Goal: Information Seeking & Learning: Learn about a topic

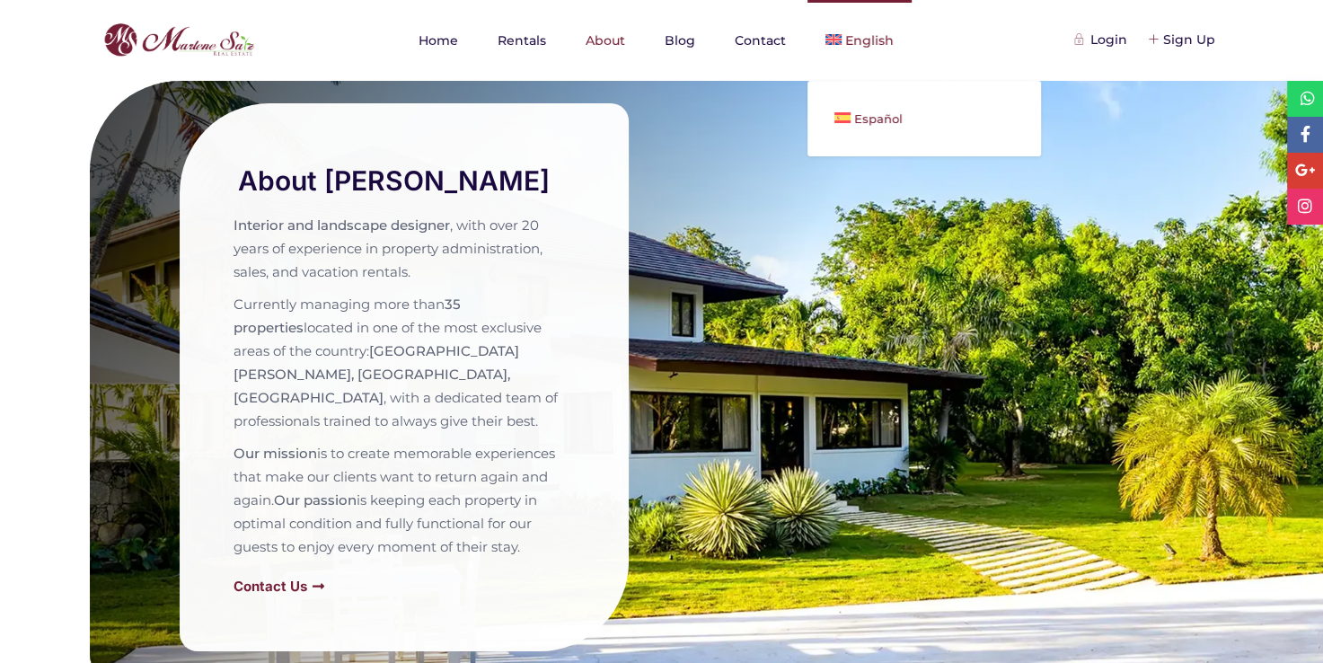
click at [857, 124] on span "Español" at bounding box center [878, 118] width 48 height 14
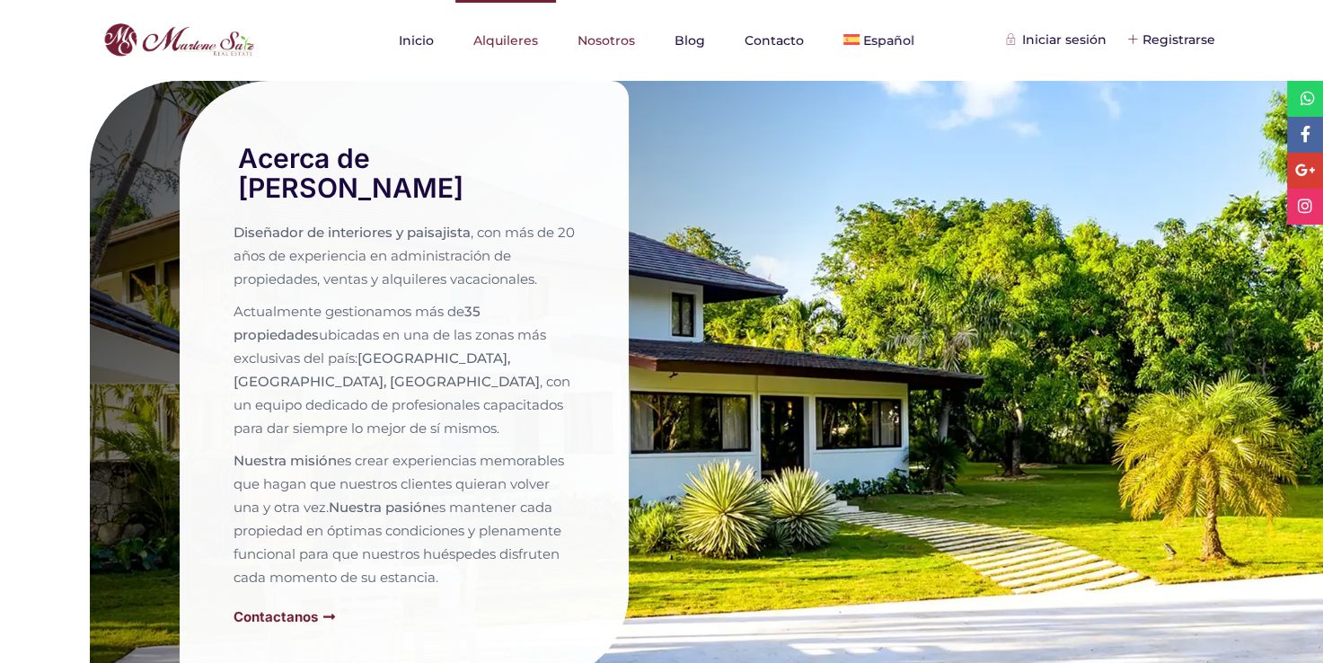
click at [528, 16] on link "Alquileres" at bounding box center [505, 40] width 101 height 81
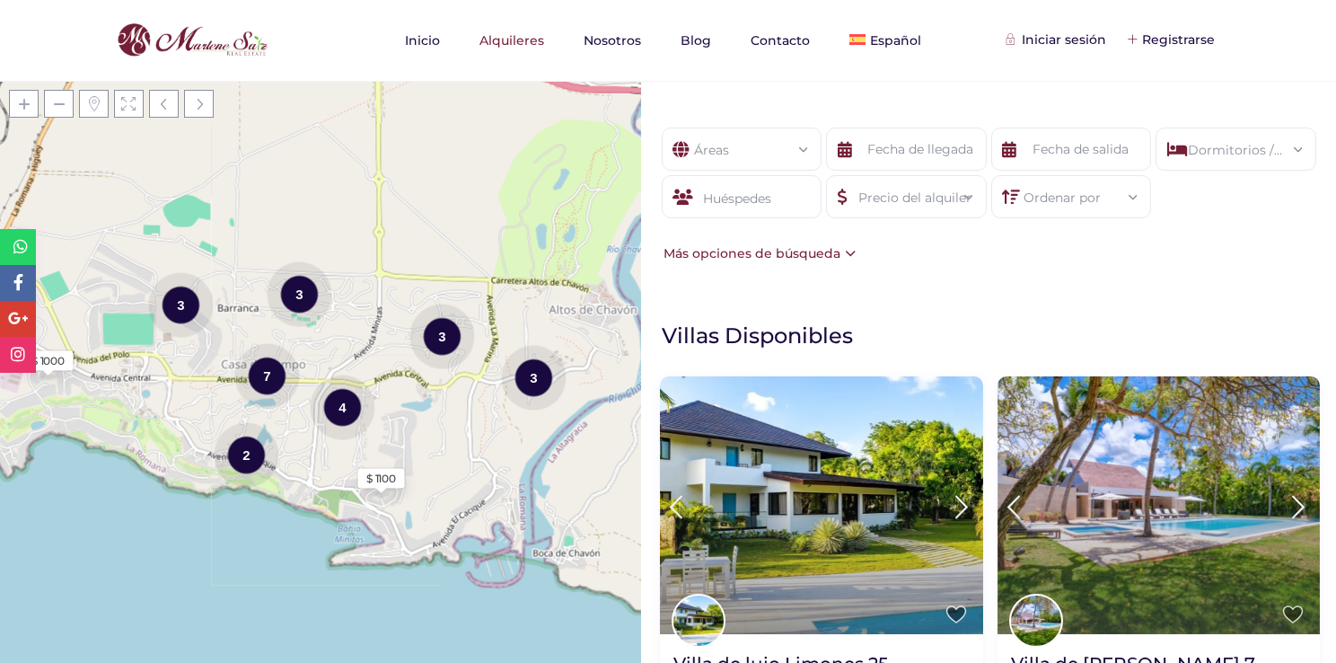
drag, startPoint x: 542, startPoint y: 286, endPoint x: 412, endPoint y: 309, distance: 132.1
click at [412, 309] on div "Cargando mapas $ 1000 $ 1100 2 4 7 3 3 3 3 + − Leaflet | © OpenStreetMap contri…" at bounding box center [320, 372] width 641 height 582
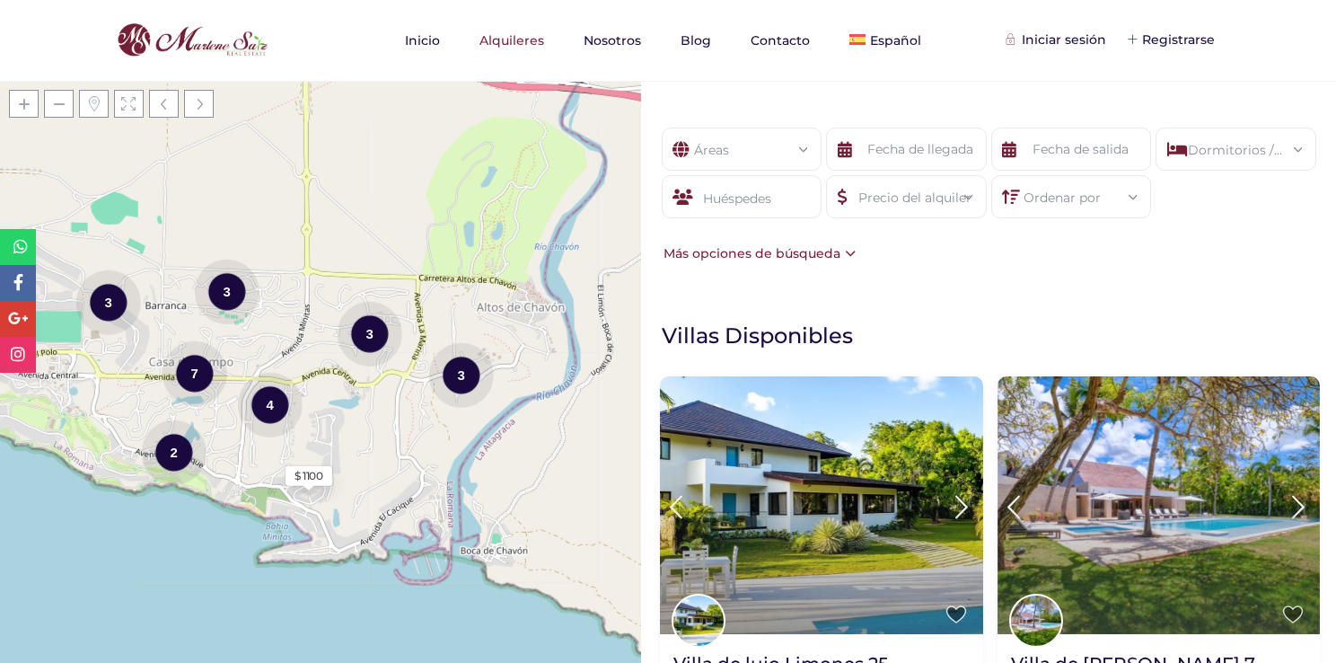
drag, startPoint x: 431, startPoint y: 312, endPoint x: 560, endPoint y: 295, distance: 130.4
click at [560, 295] on div "Cargando mapas $ 1000 $ 1100 2 4 7 3 3 3 3 + − Leaflet | © OpenStreetMap contri…" at bounding box center [320, 372] width 641 height 582
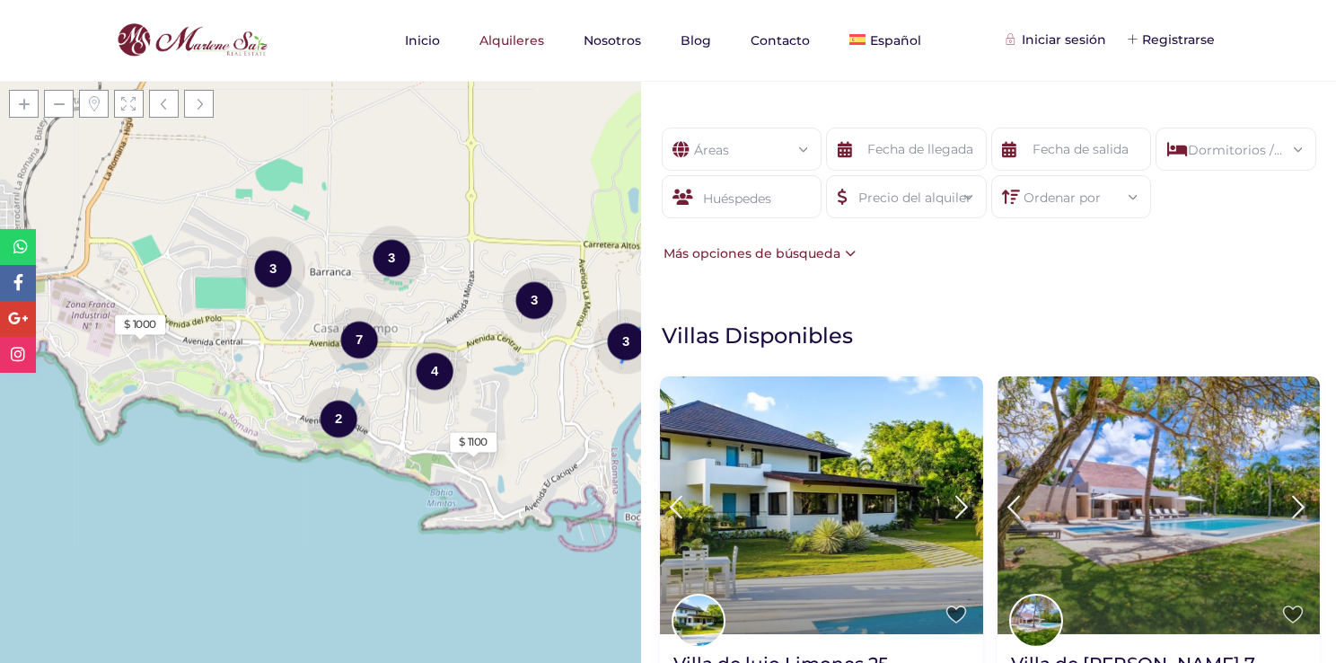
drag, startPoint x: 521, startPoint y: 370, endPoint x: 606, endPoint y: 346, distance: 88.7
click at [606, 346] on div "3" at bounding box center [626, 340] width 65 height 67
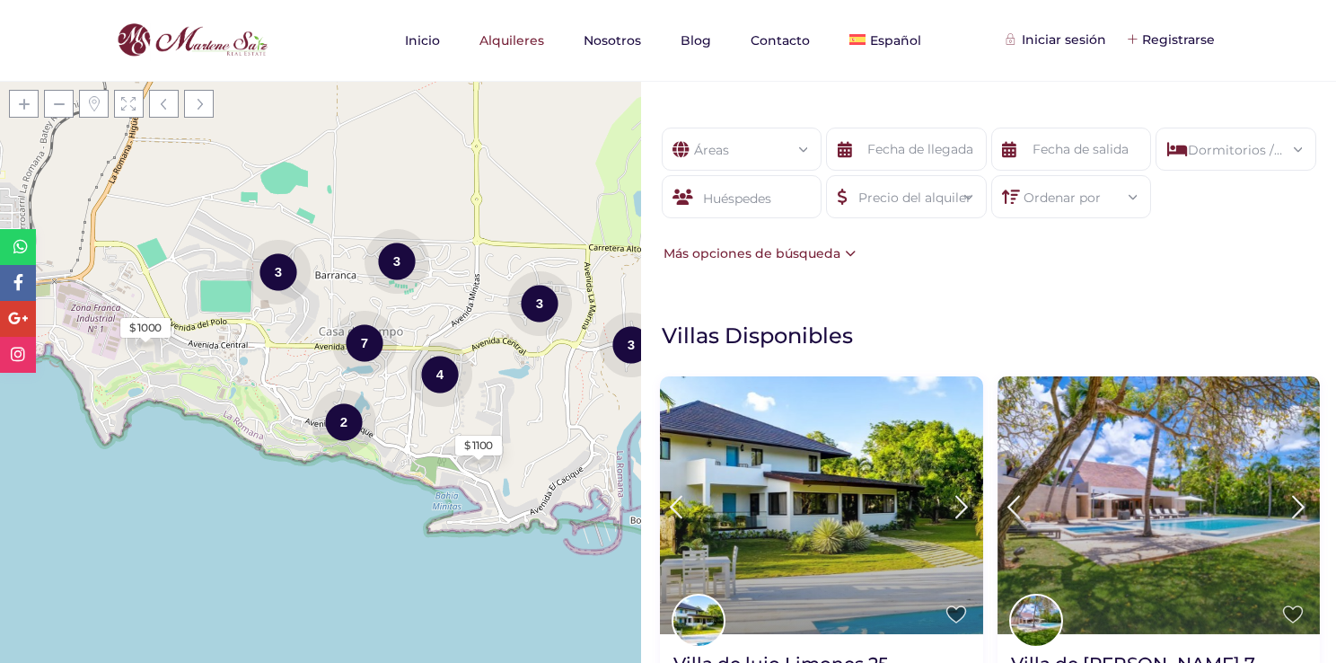
click at [426, 319] on div "Cargando mapas $ 1000 $ 1100 2 4 7 3 3 3 3 + − Leaflet | © OpenStreetMap contri…" at bounding box center [320, 372] width 641 height 582
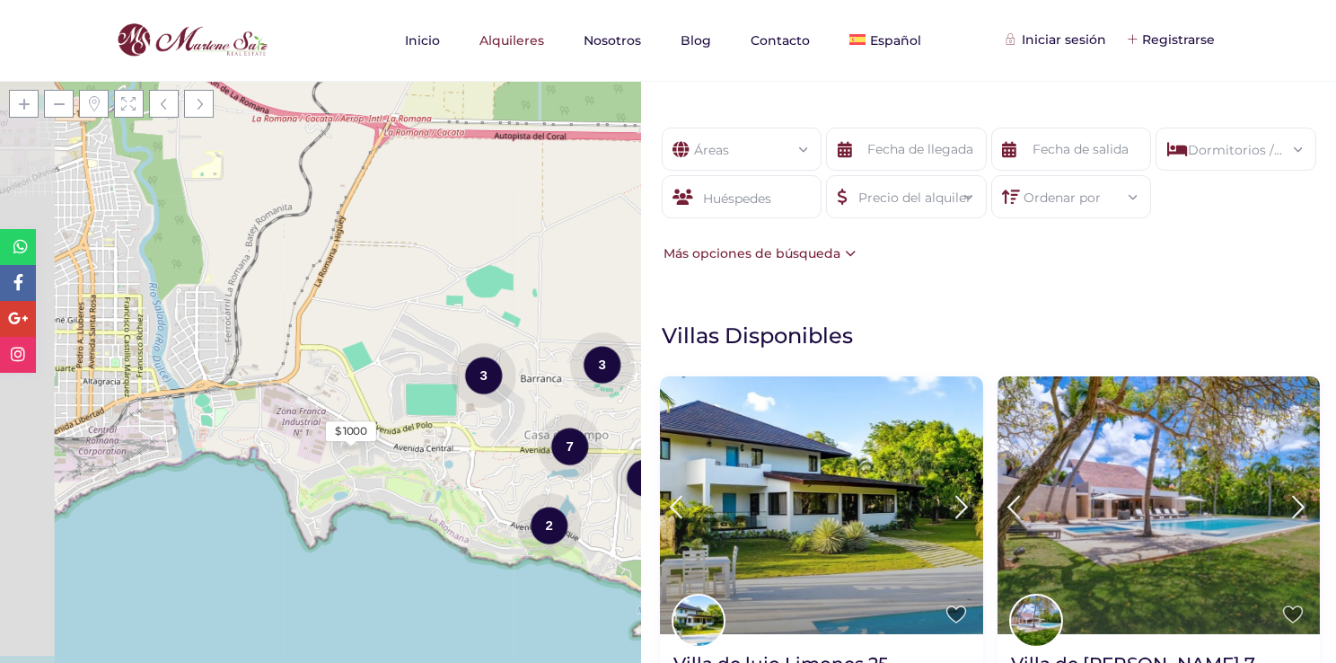
drag, startPoint x: 207, startPoint y: 367, endPoint x: 359, endPoint y: 526, distance: 219.8
click at [359, 526] on div "Cargando mapas $ 1000 $ 1100 2 4 7 3 3 3 3 + − Leaflet | © OpenStreetMap contri…" at bounding box center [320, 372] width 641 height 582
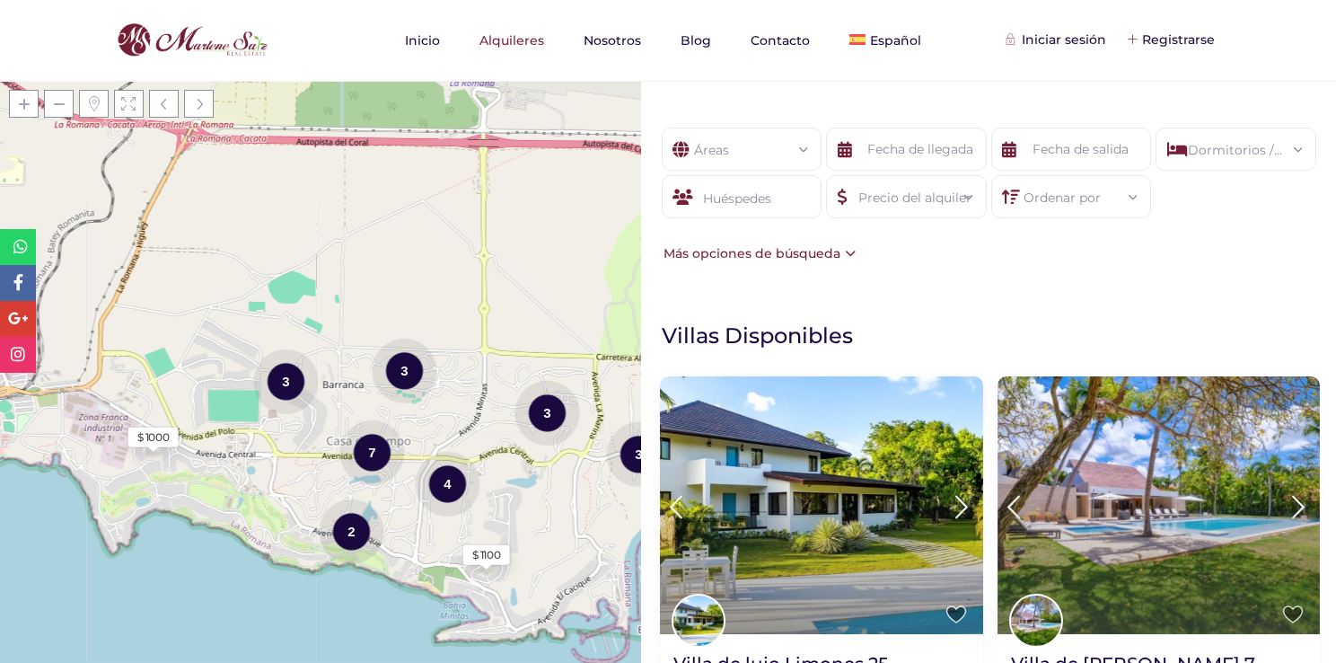
drag, startPoint x: 359, startPoint y: 526, endPoint x: 115, endPoint y: 438, distance: 259.6
click at [115, 438] on div "Cargando mapas $ 1000 $ 1100 2 4 7 3 3 3 3 + − Leaflet | © OpenStreetMap contri…" at bounding box center [320, 372] width 641 height 582
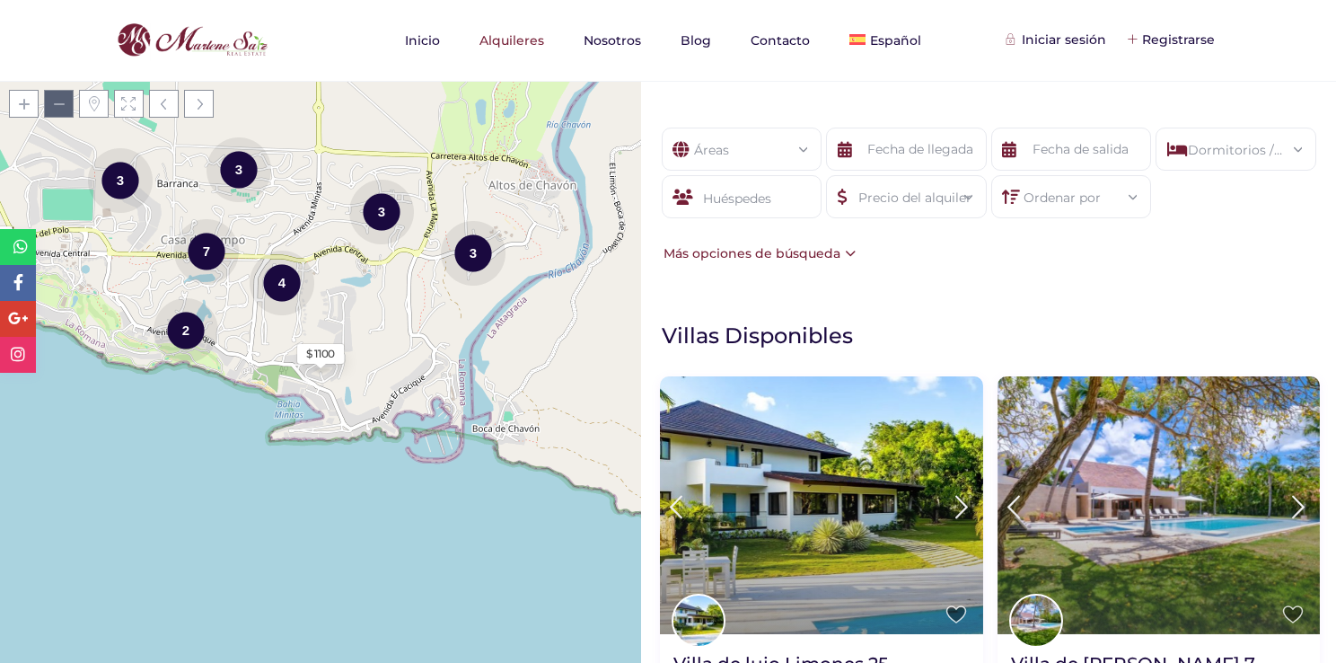
click at [50, 93] on span at bounding box center [59, 104] width 30 height 28
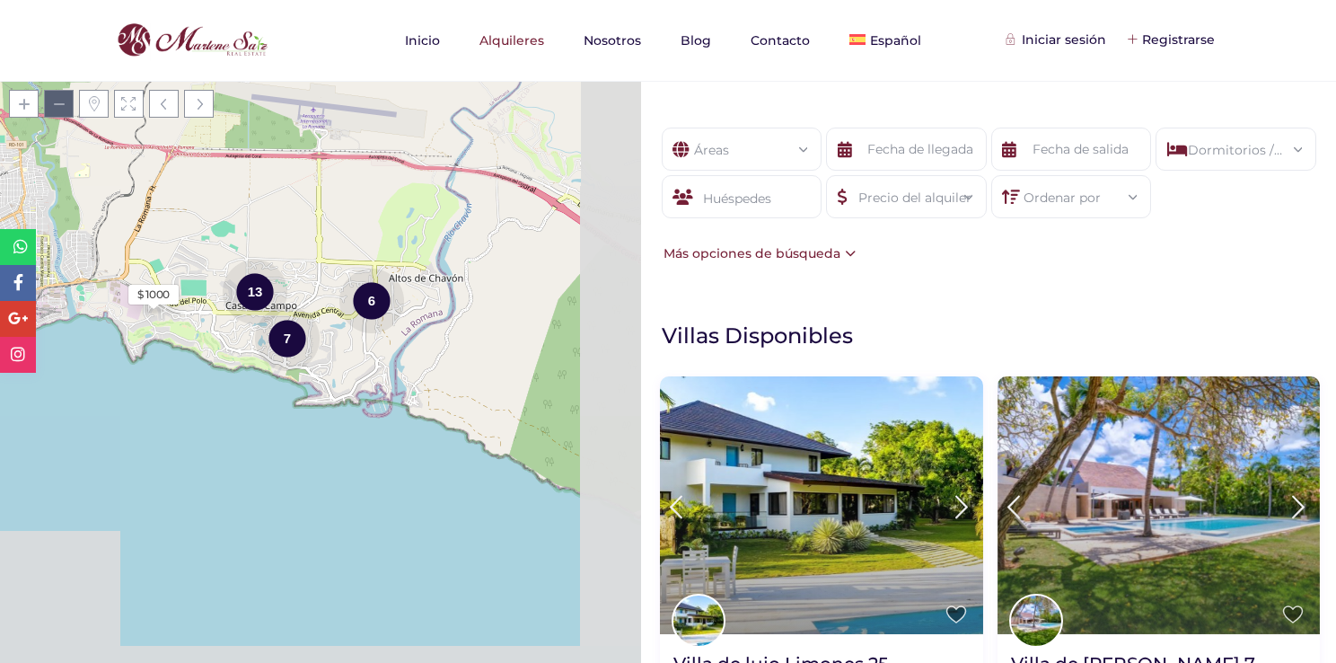
click at [50, 93] on span at bounding box center [59, 104] width 30 height 28
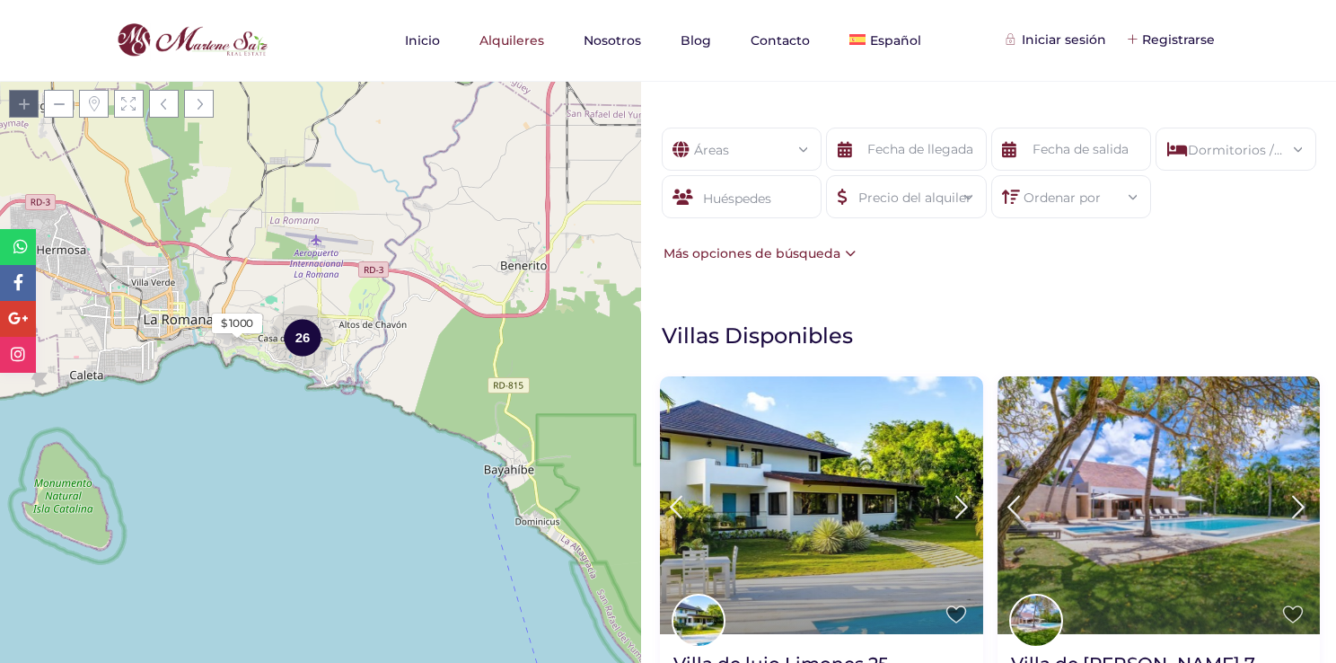
click at [15, 104] on span at bounding box center [24, 104] width 30 height 28
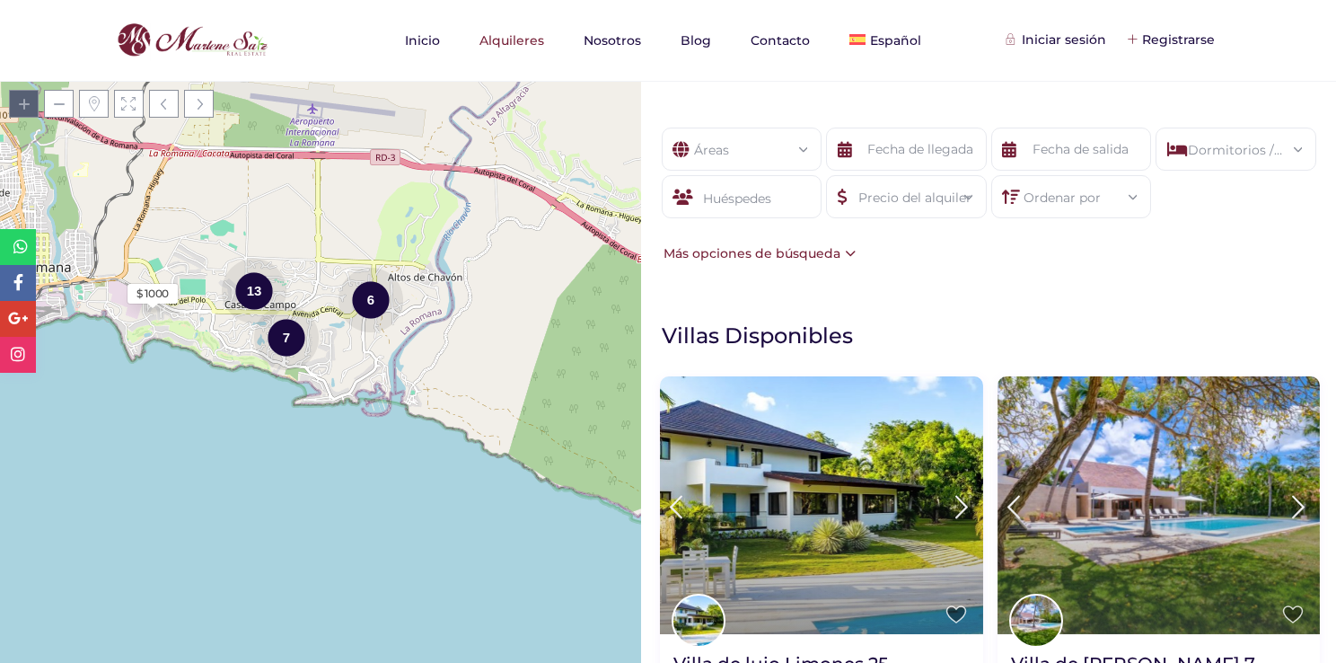
click at [15, 104] on span at bounding box center [24, 104] width 30 height 28
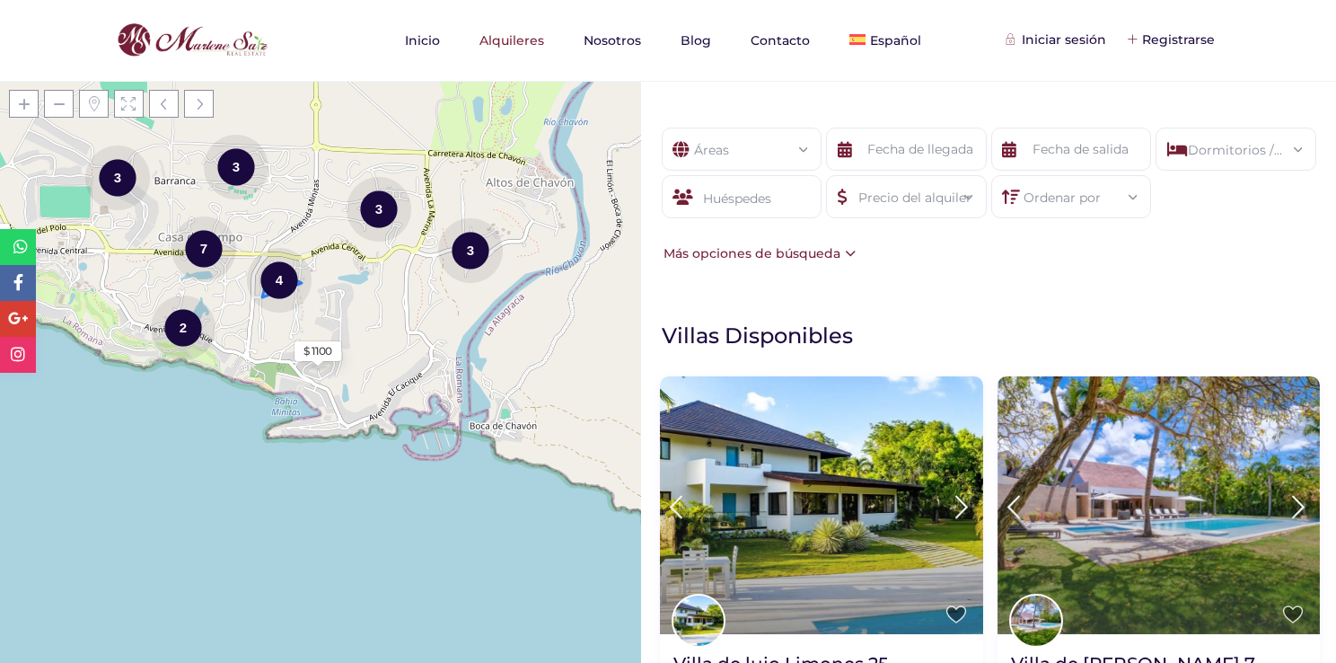
click at [289, 291] on div "4" at bounding box center [279, 279] width 65 height 67
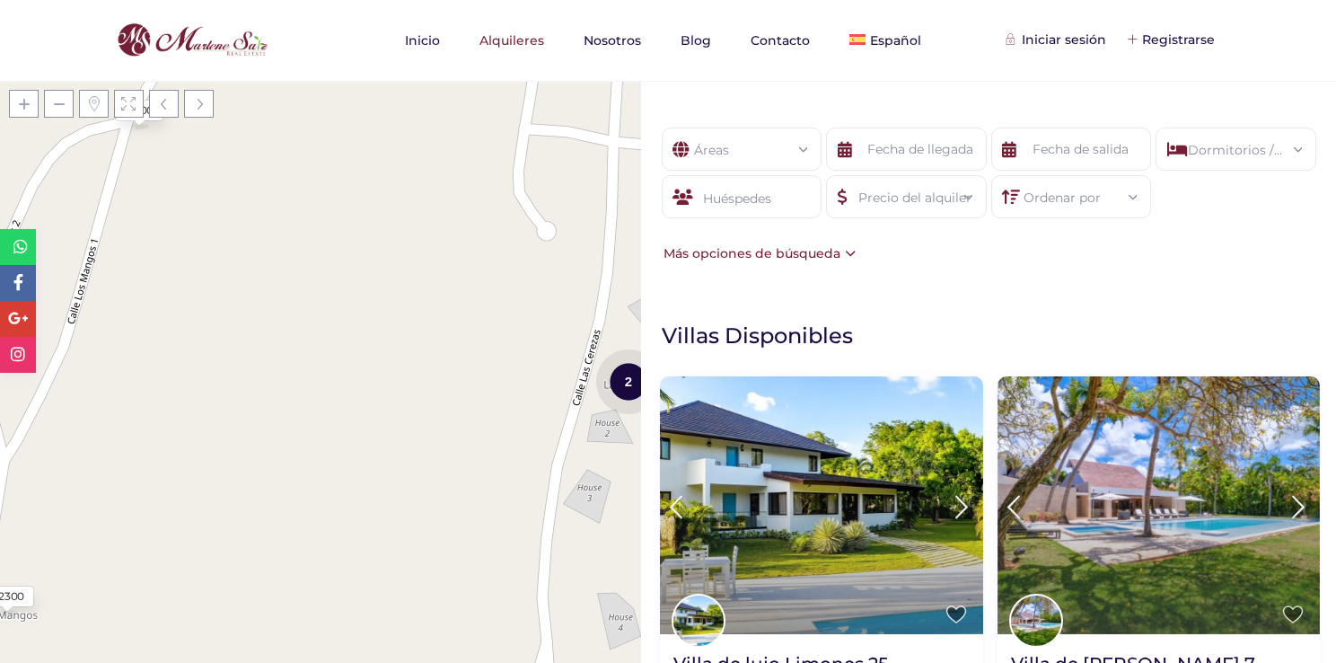
click at [618, 377] on div "2" at bounding box center [628, 381] width 65 height 67
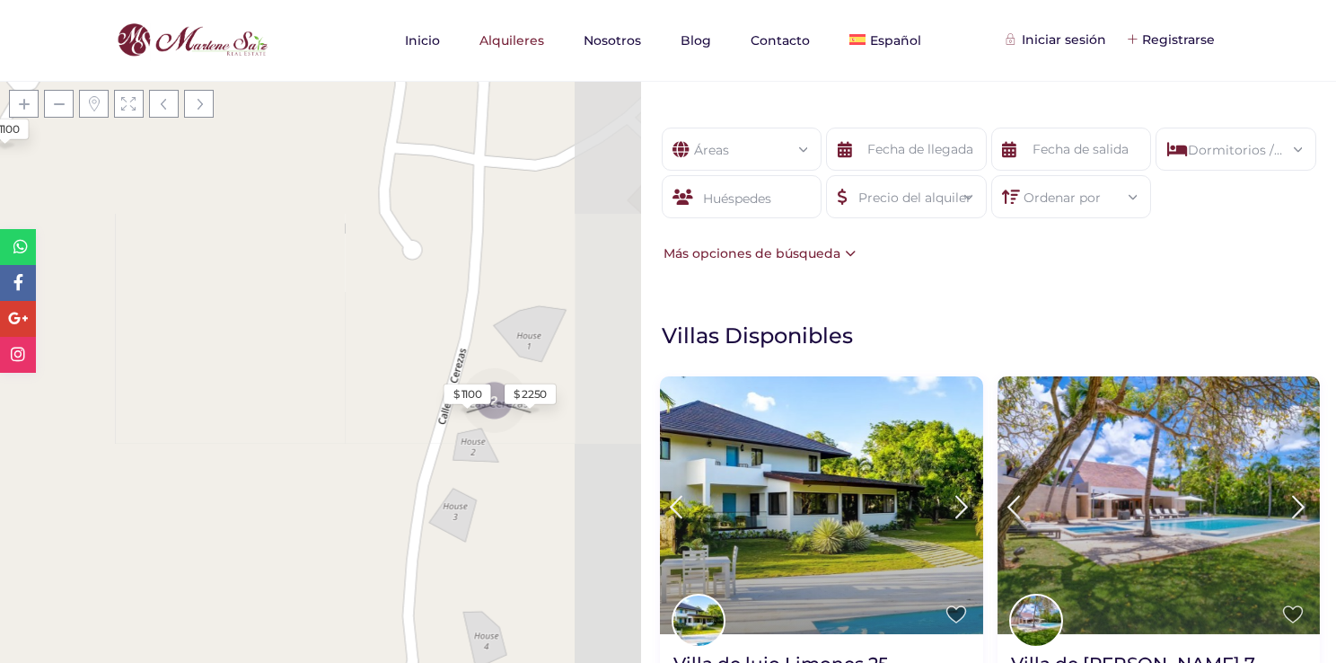
drag, startPoint x: 632, startPoint y: 425, endPoint x: 496, endPoint y: 444, distance: 137.8
click at [496, 444] on div "Cargando mapas $ 2300 $ 1100 2 $ 1100 $ 1000 $ 2250 $ 1100 + − Leaflet | © Open…" at bounding box center [320, 372] width 641 height 582
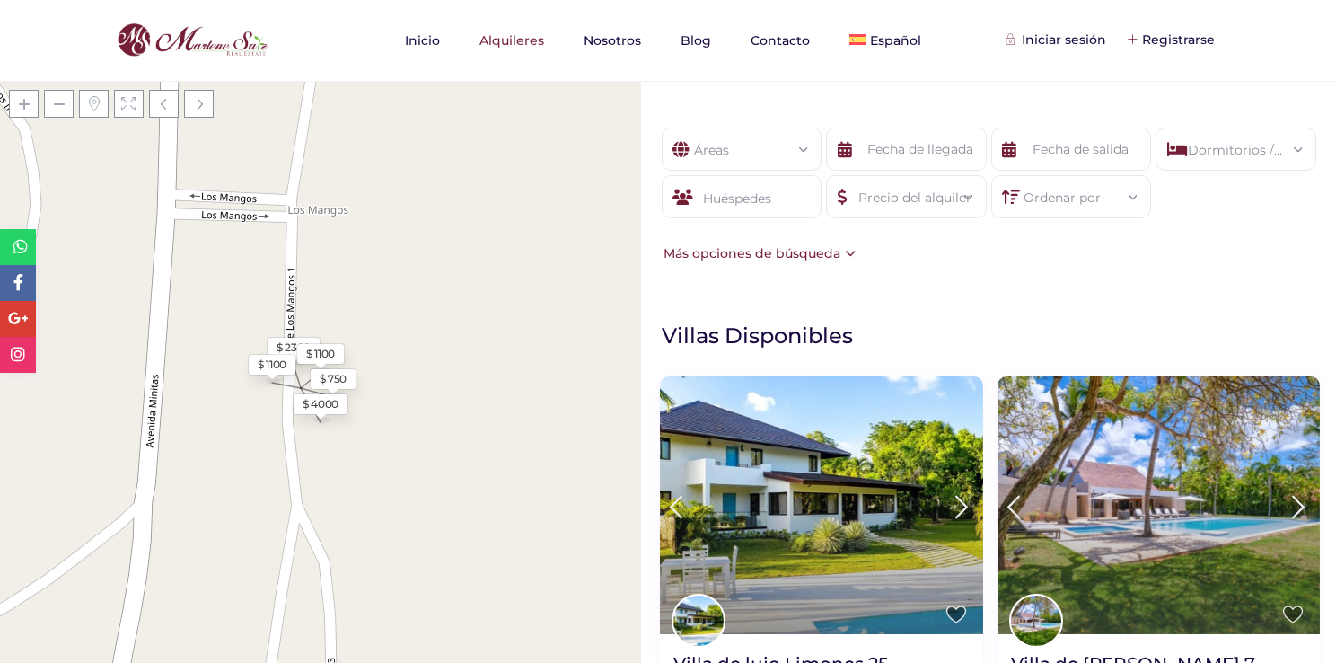
click at [489, 423] on div "Cargando mapas $ 2300 $ 1100 2 $ 750 $ 4000 $ 1100 + − Leaflet | © OpenStreetMa…" at bounding box center [320, 372] width 641 height 582
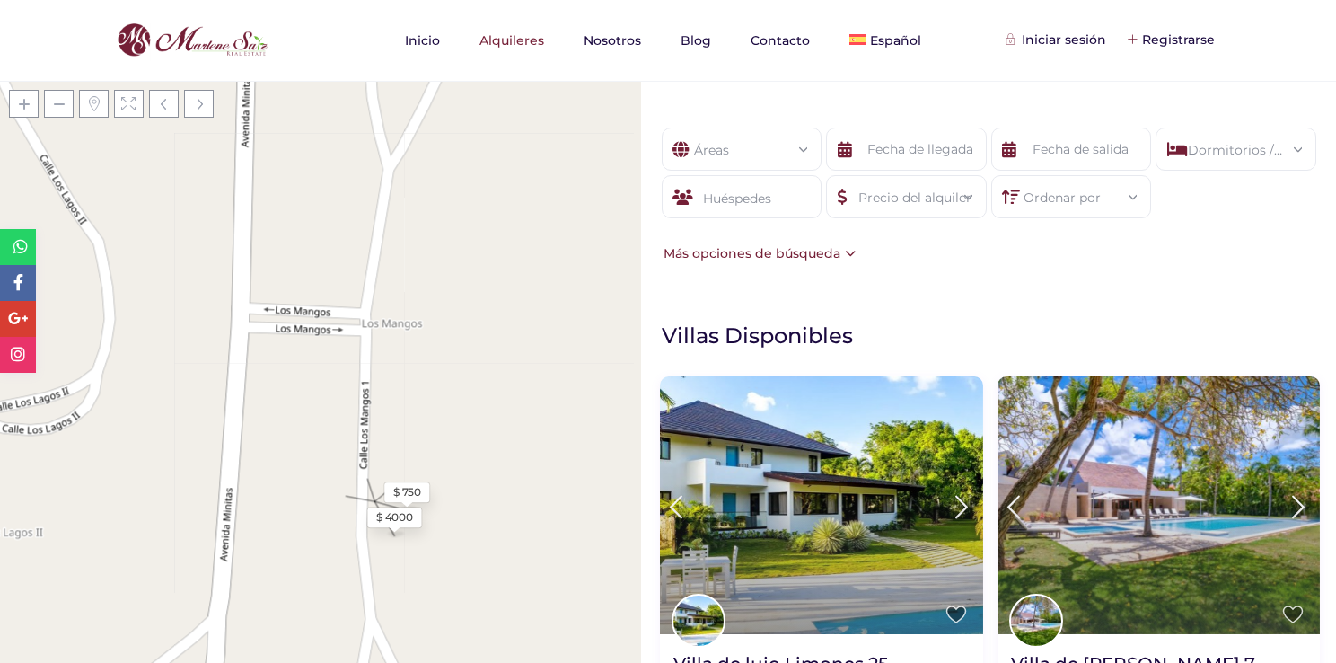
drag, startPoint x: 498, startPoint y: 330, endPoint x: 576, endPoint y: 424, distance: 121.9
click at [576, 424] on div "Cargando mapas $ 2300 $ 1100 2 $ 750 $ 4000 $ 1100 + − Leaflet | © OpenStreetMa…" at bounding box center [320, 372] width 641 height 582
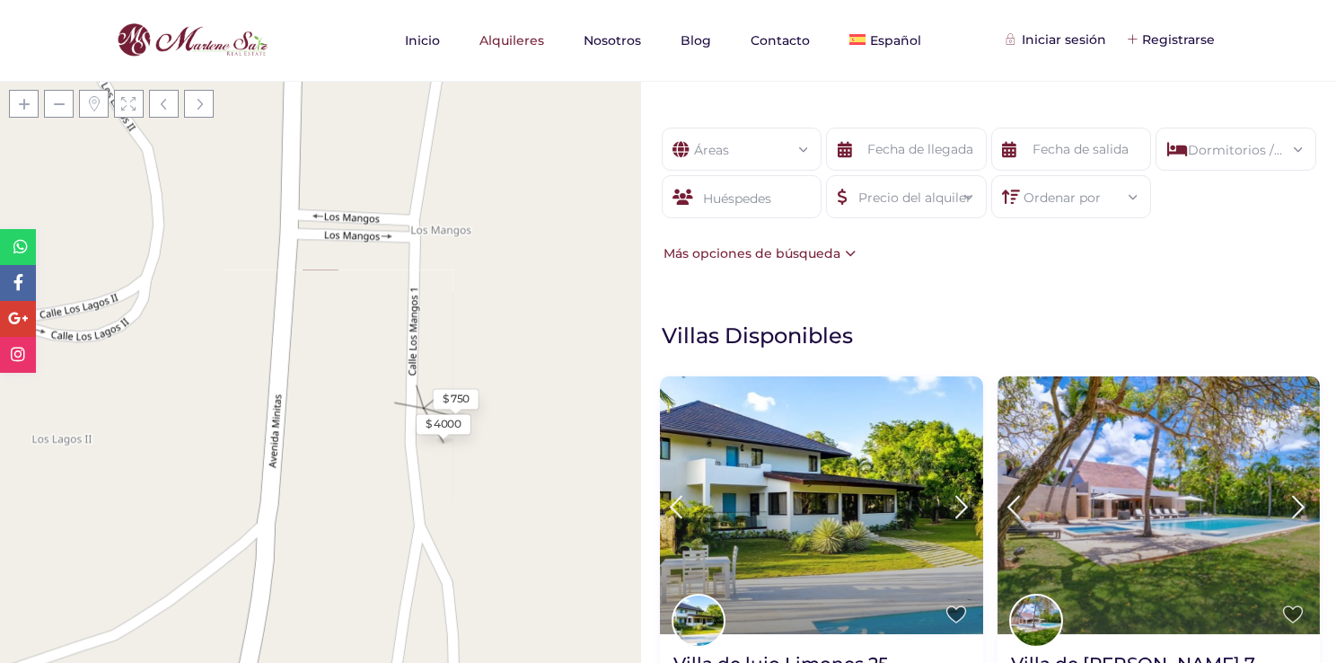
drag, startPoint x: 541, startPoint y: 529, endPoint x: 586, endPoint y: 433, distance: 106.4
click at [586, 433] on div "Cargando mapas $ 2300 $ 1100 2 $ 750 $ 4000 $ 1100 + − Leaflet | © OpenStreetMa…" at bounding box center [320, 372] width 641 height 582
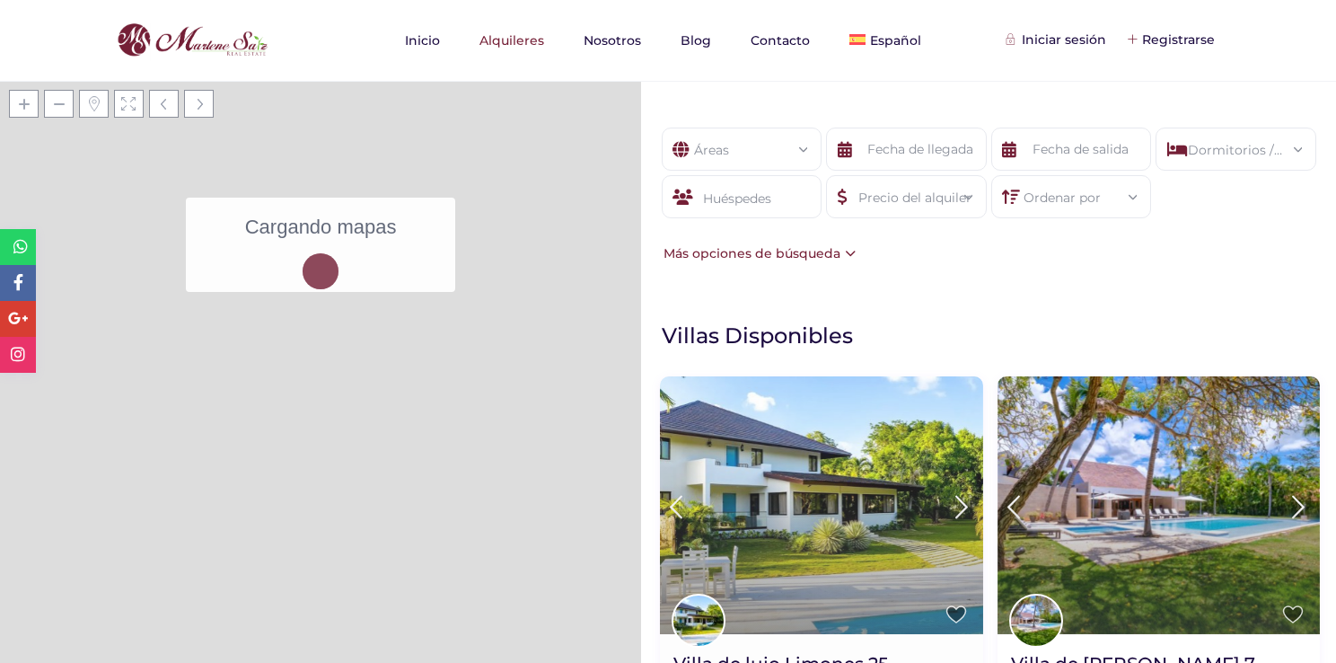
drag, startPoint x: 548, startPoint y: 472, endPoint x: 665, endPoint y: 424, distance: 126.4
click at [665, 0] on div "Cargando mapas $ 2300 $ 1100 2 $ 750 $ 4000 $ 1100 Villa de lujo Limones 25 Vil…" at bounding box center [668, 0] width 1363 height 0
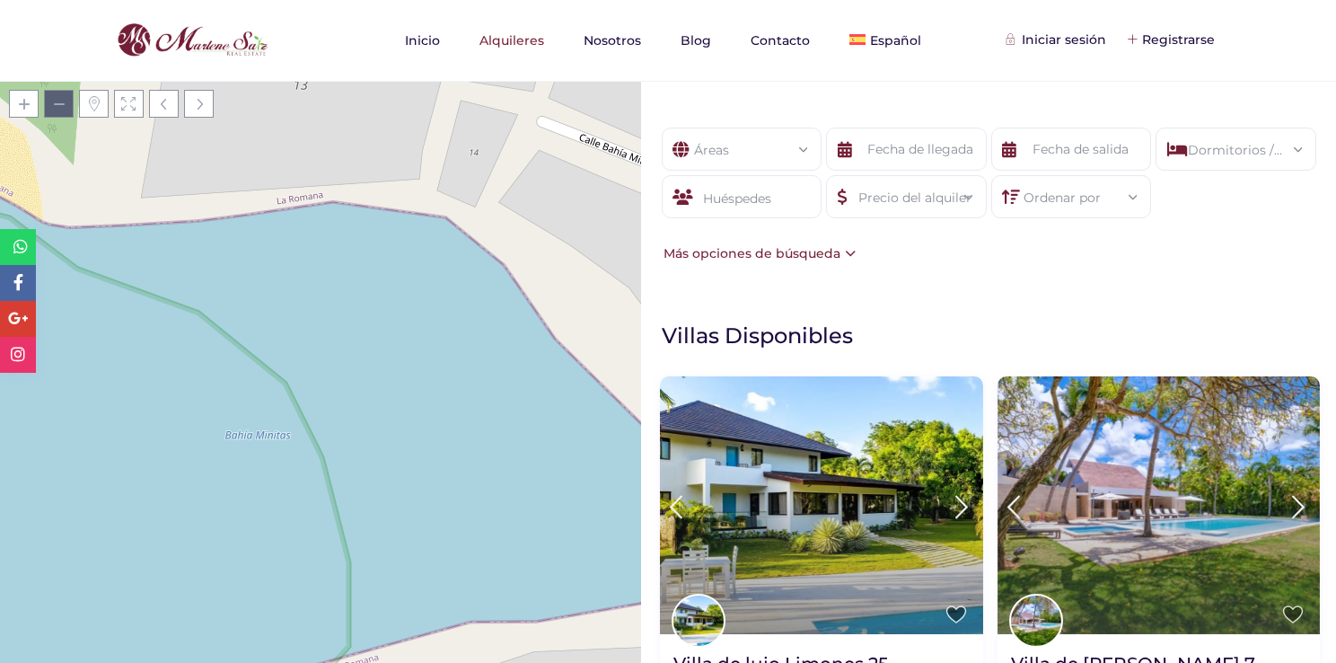
click at [65, 110] on span at bounding box center [59, 104] width 30 height 28
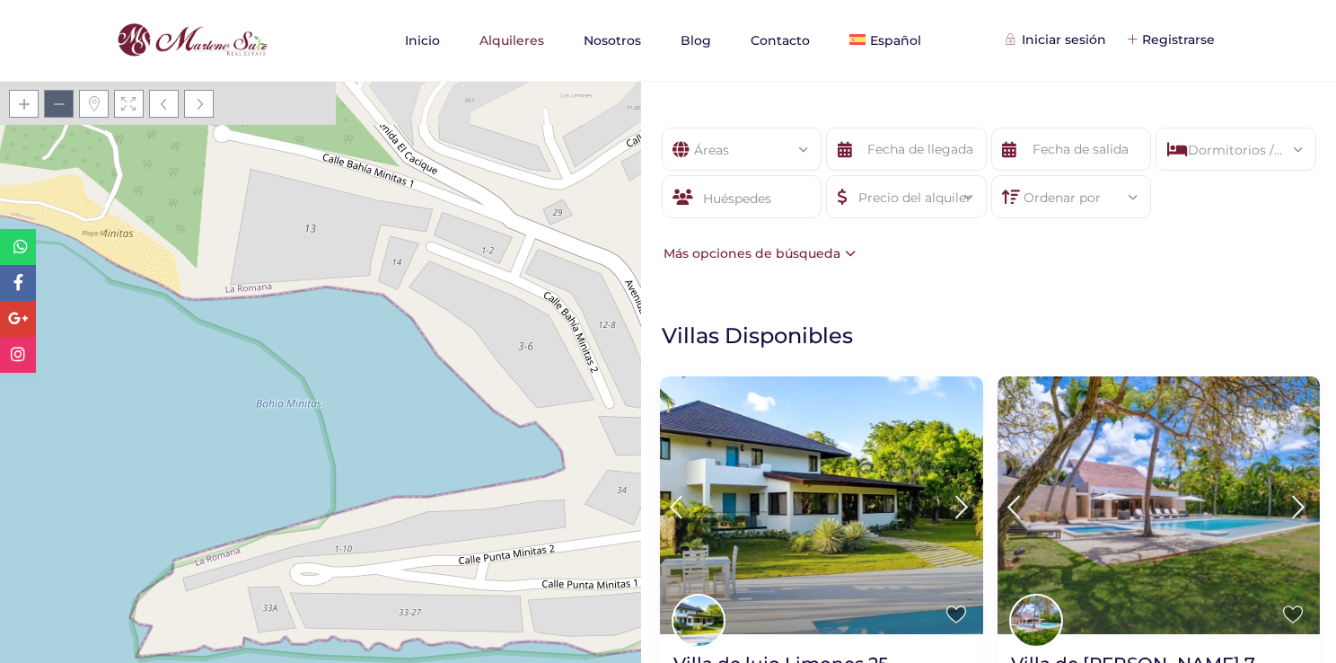
click at [65, 110] on span at bounding box center [59, 104] width 30 height 28
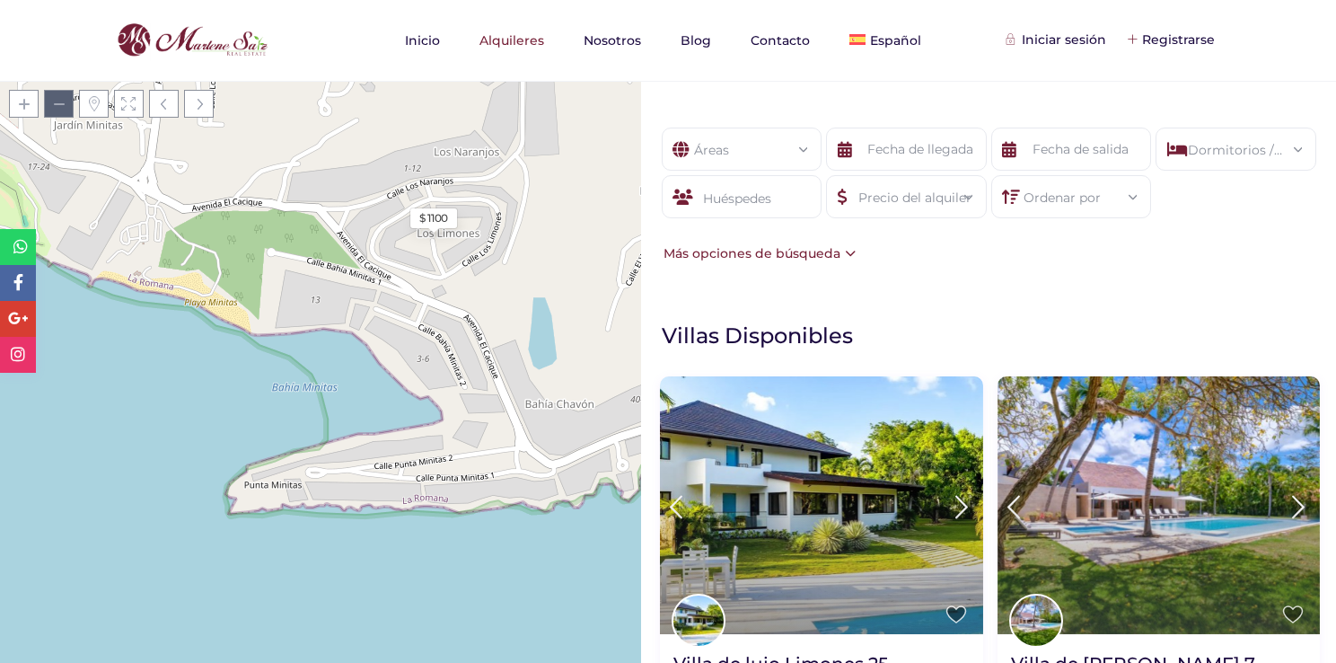
click at [65, 110] on span at bounding box center [59, 104] width 30 height 28
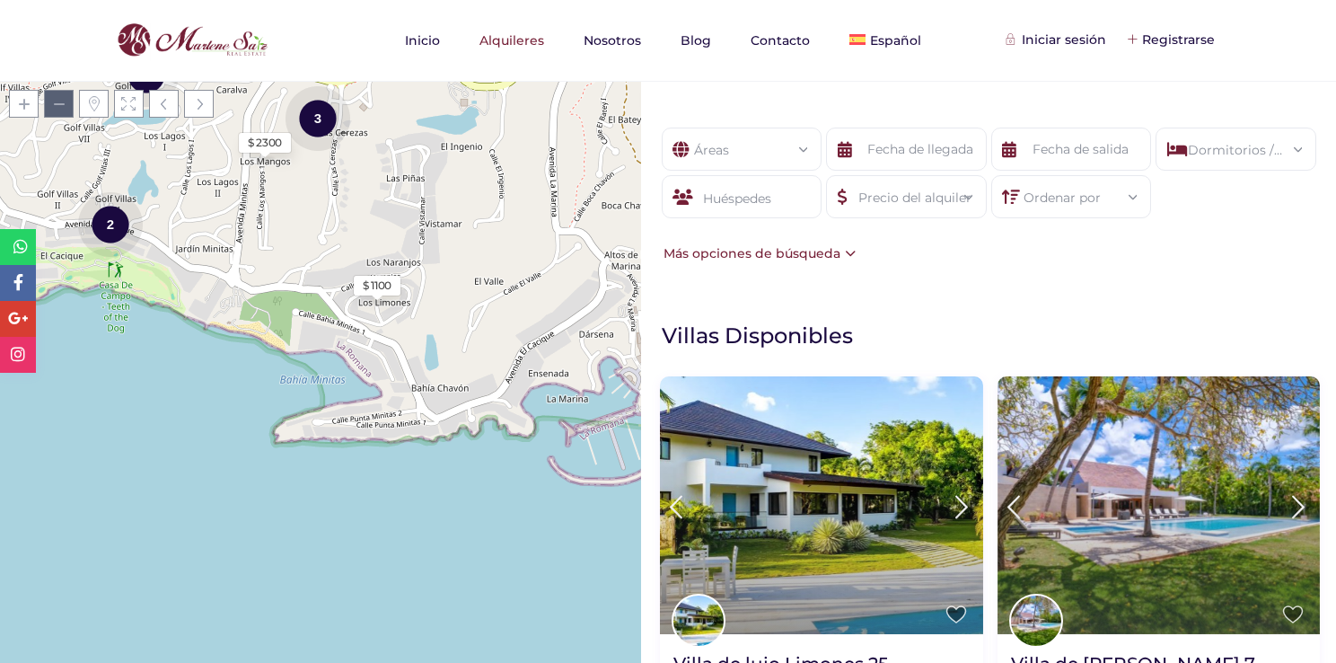
click at [65, 110] on span at bounding box center [59, 104] width 30 height 28
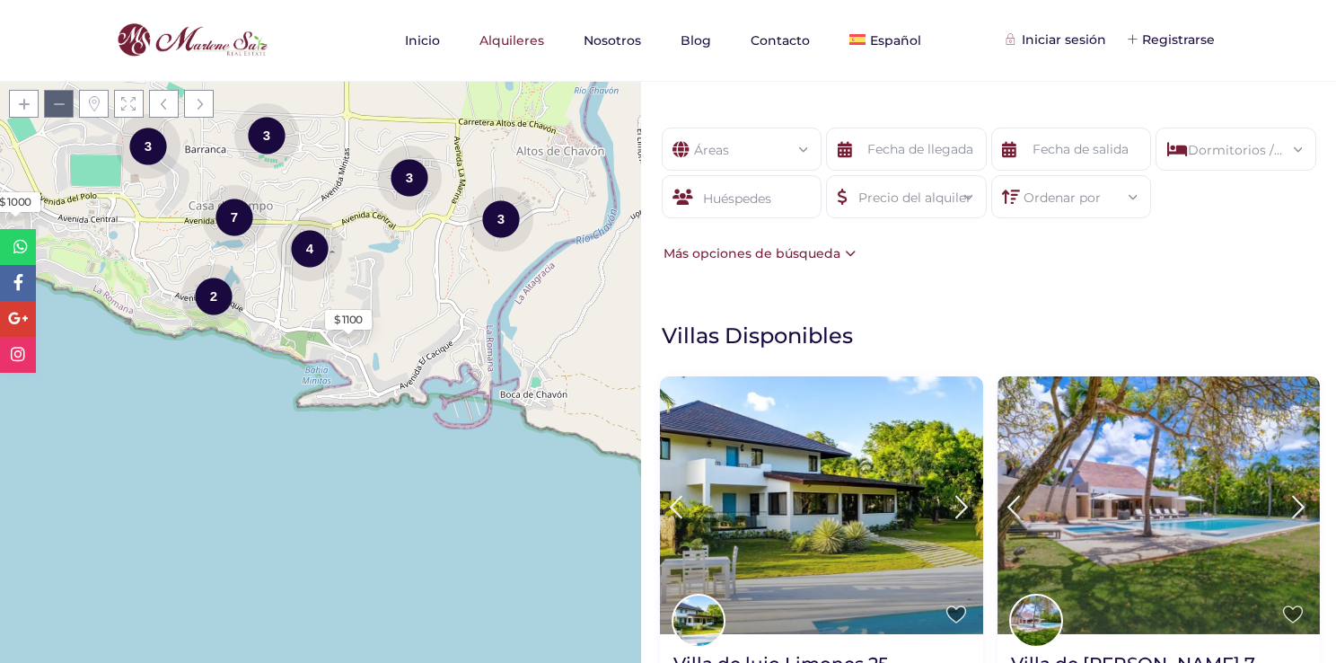
click at [65, 110] on span at bounding box center [59, 104] width 30 height 28
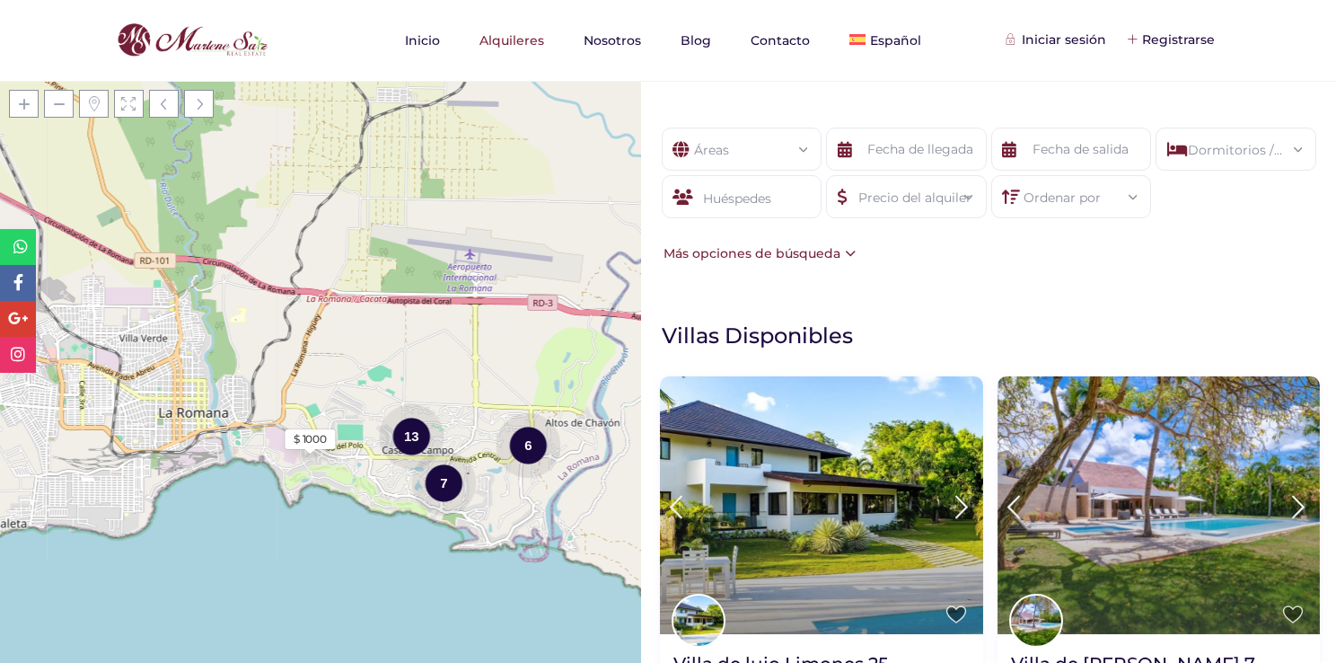
drag, startPoint x: 297, startPoint y: 401, endPoint x: 414, endPoint y: 590, distance: 222.6
click at [414, 590] on div "Cargando mapas $ 1000 7 13 6 + − Leaflet | © OpenStreetMap contributors" at bounding box center [320, 372] width 641 height 582
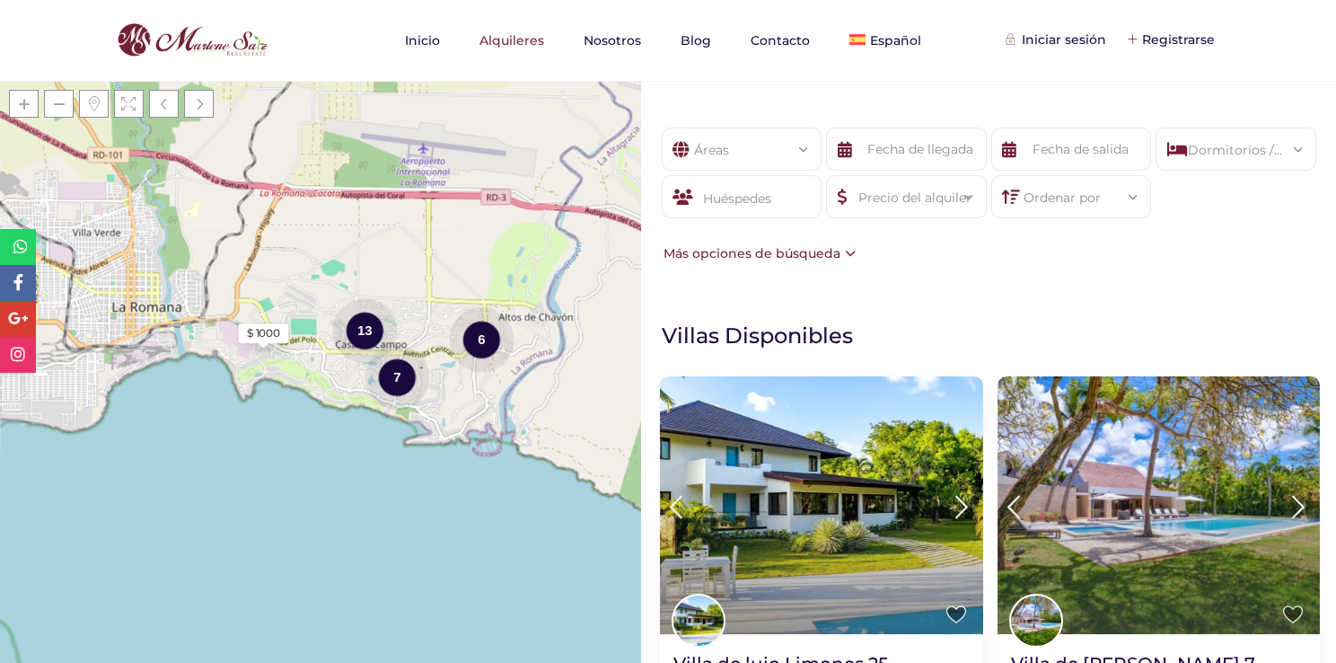
drag, startPoint x: 481, startPoint y: 539, endPoint x: 459, endPoint y: 411, distance: 129.5
click at [459, 411] on div "Cargando mapas $ 1000 7 13 6 + − Leaflet | © OpenStreetMap contributors" at bounding box center [320, 372] width 641 height 582
click at [16, 95] on span at bounding box center [24, 104] width 30 height 28
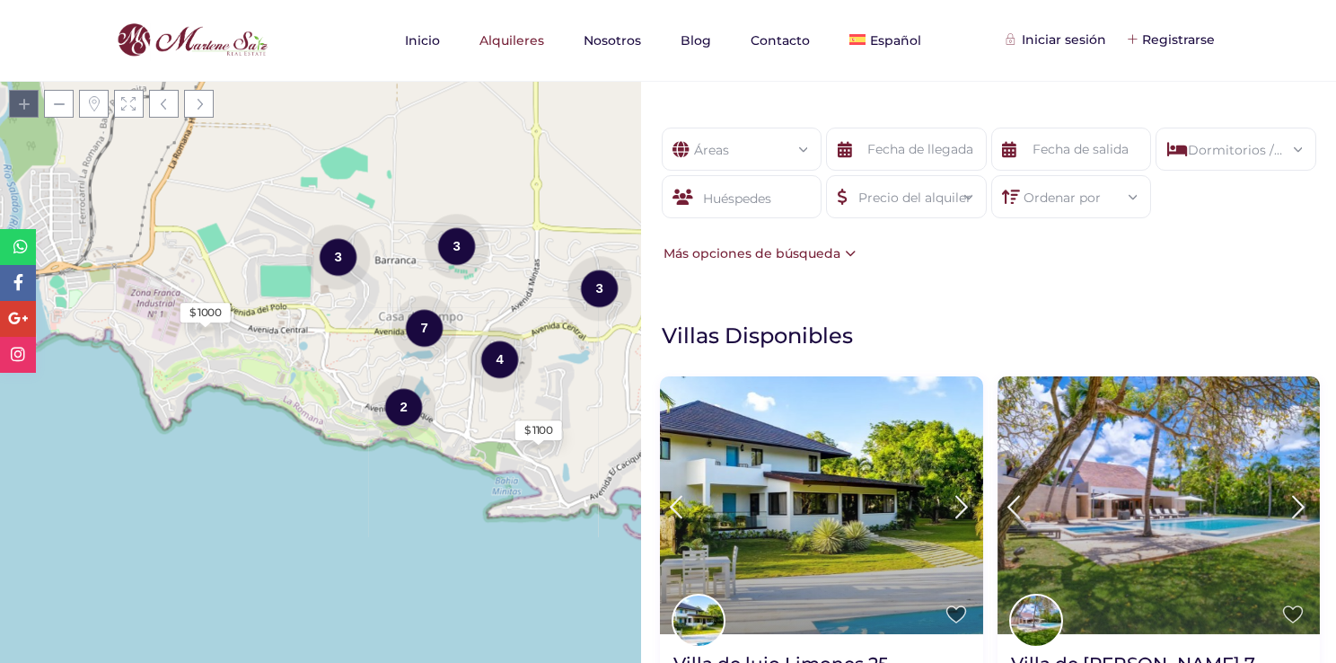
click at [16, 95] on span at bounding box center [24, 104] width 30 height 28
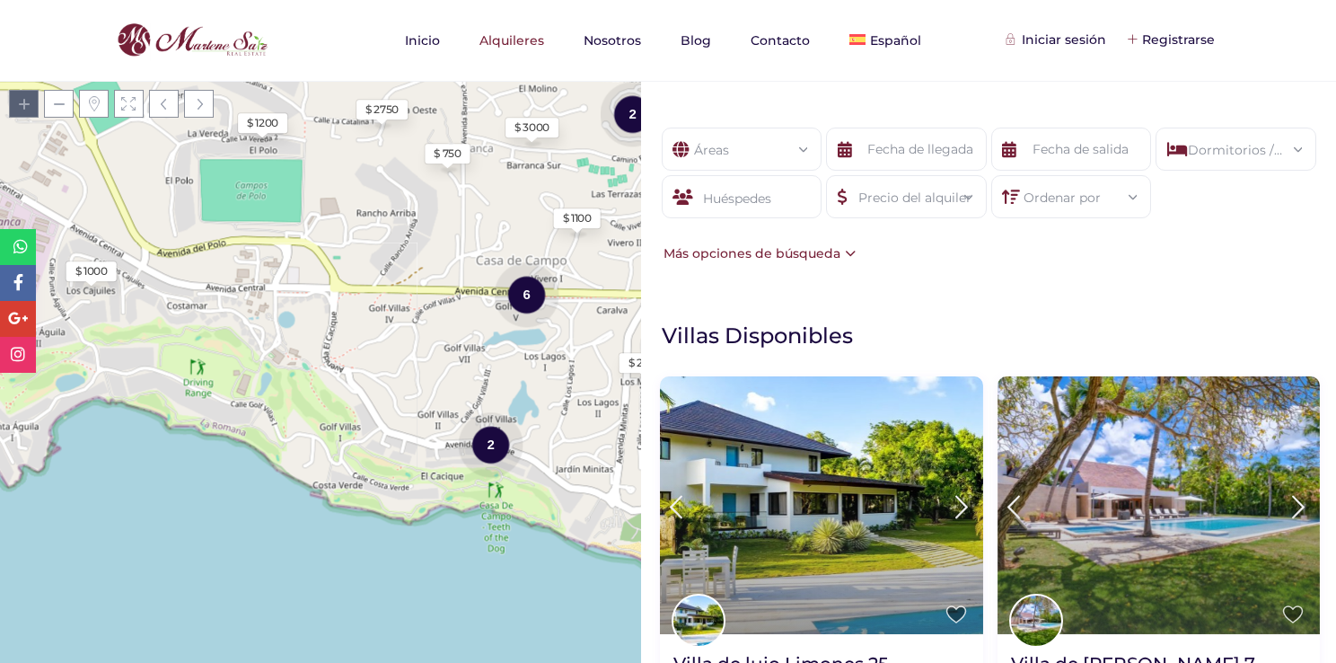
click at [16, 95] on span at bounding box center [24, 104] width 30 height 28
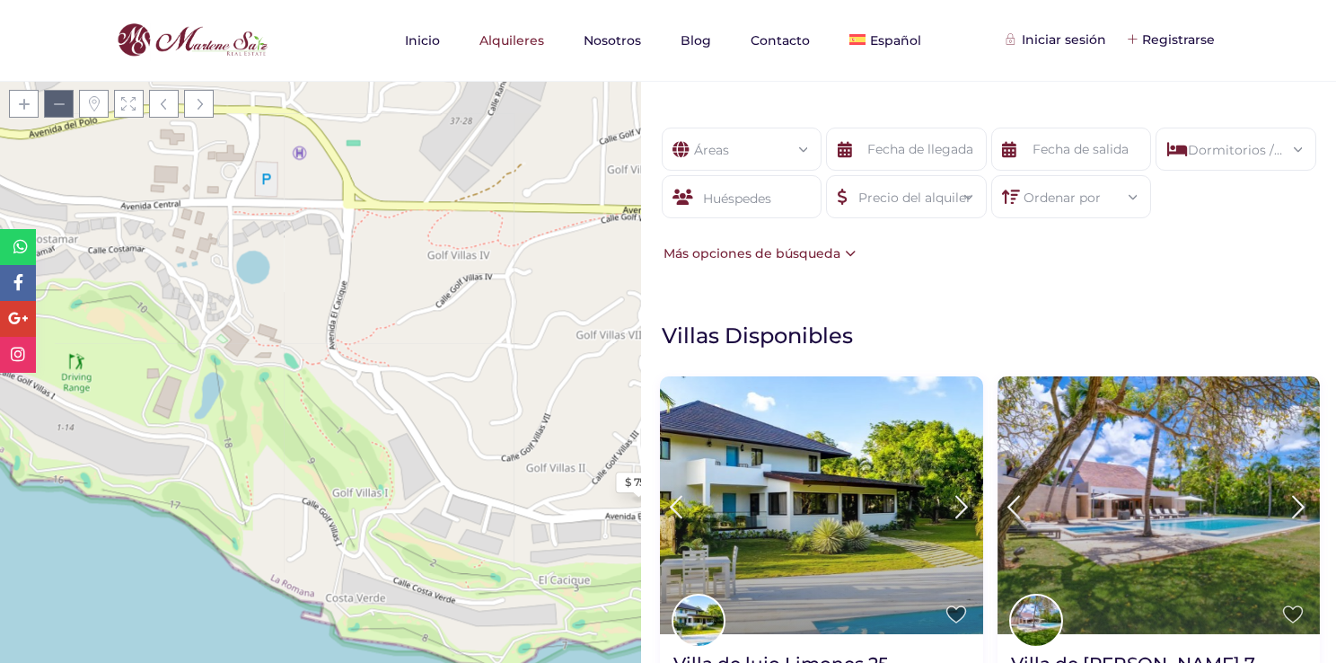
click at [64, 96] on span at bounding box center [59, 104] width 30 height 28
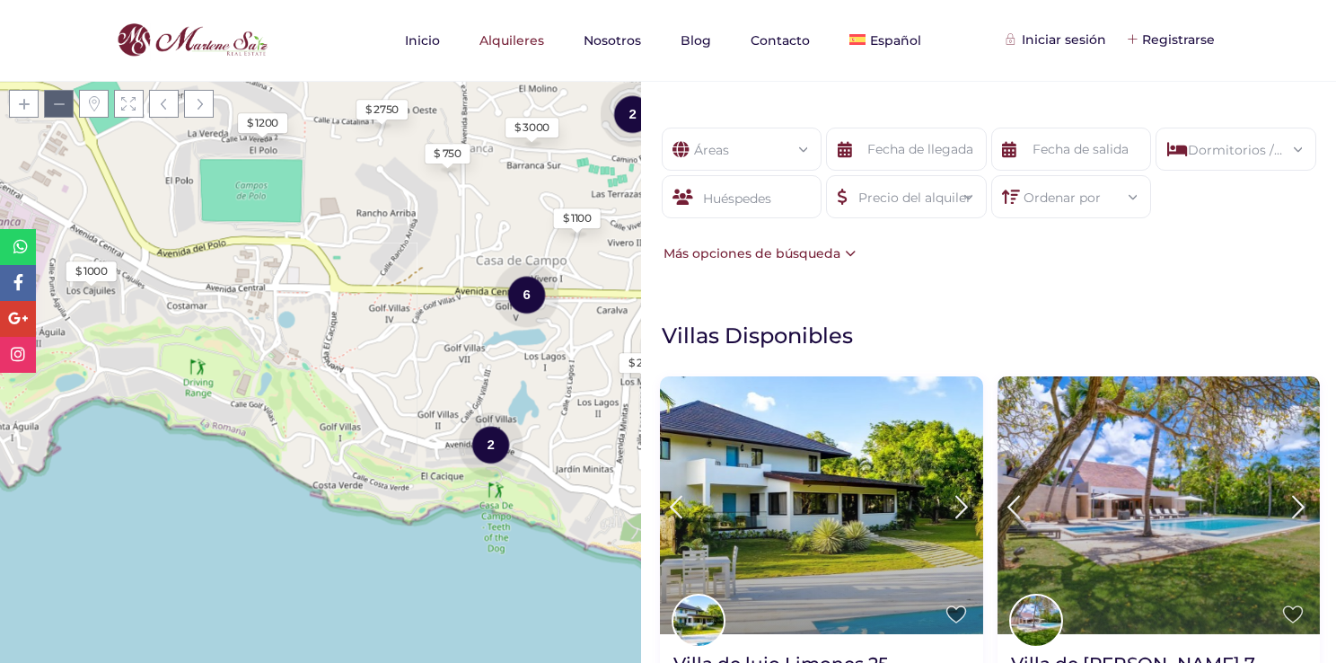
click at [64, 96] on span at bounding box center [59, 104] width 30 height 28
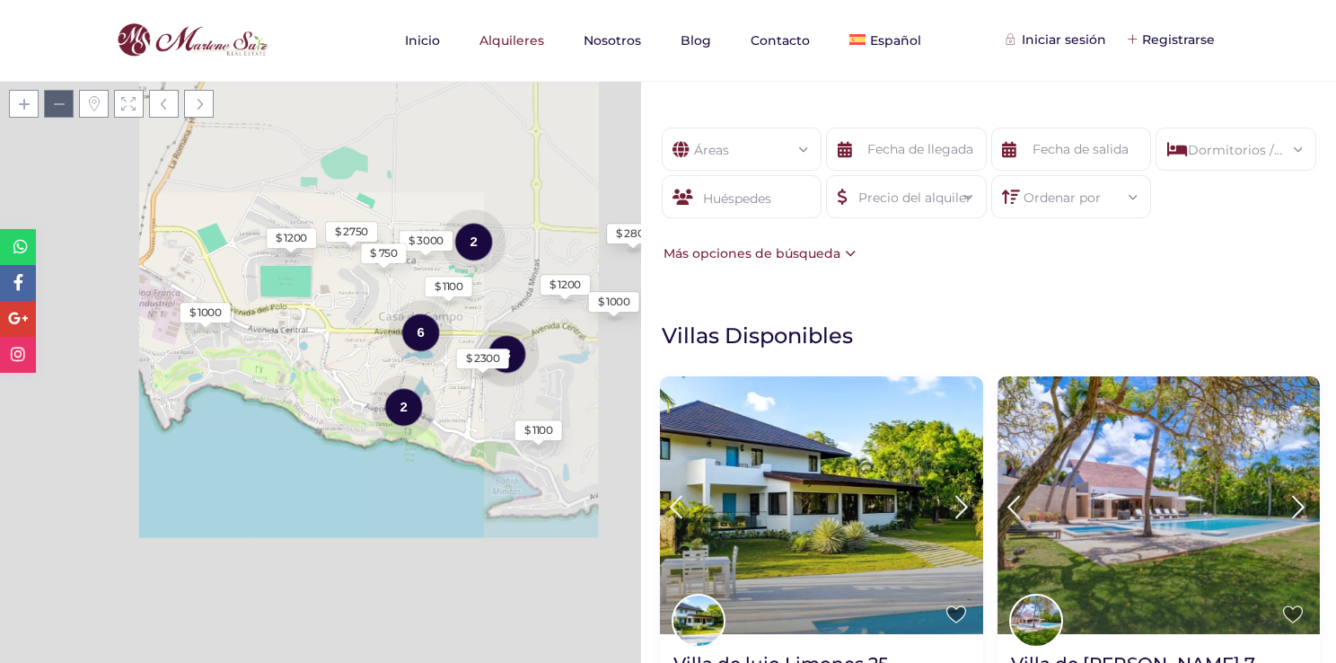
click at [64, 96] on span at bounding box center [59, 104] width 30 height 28
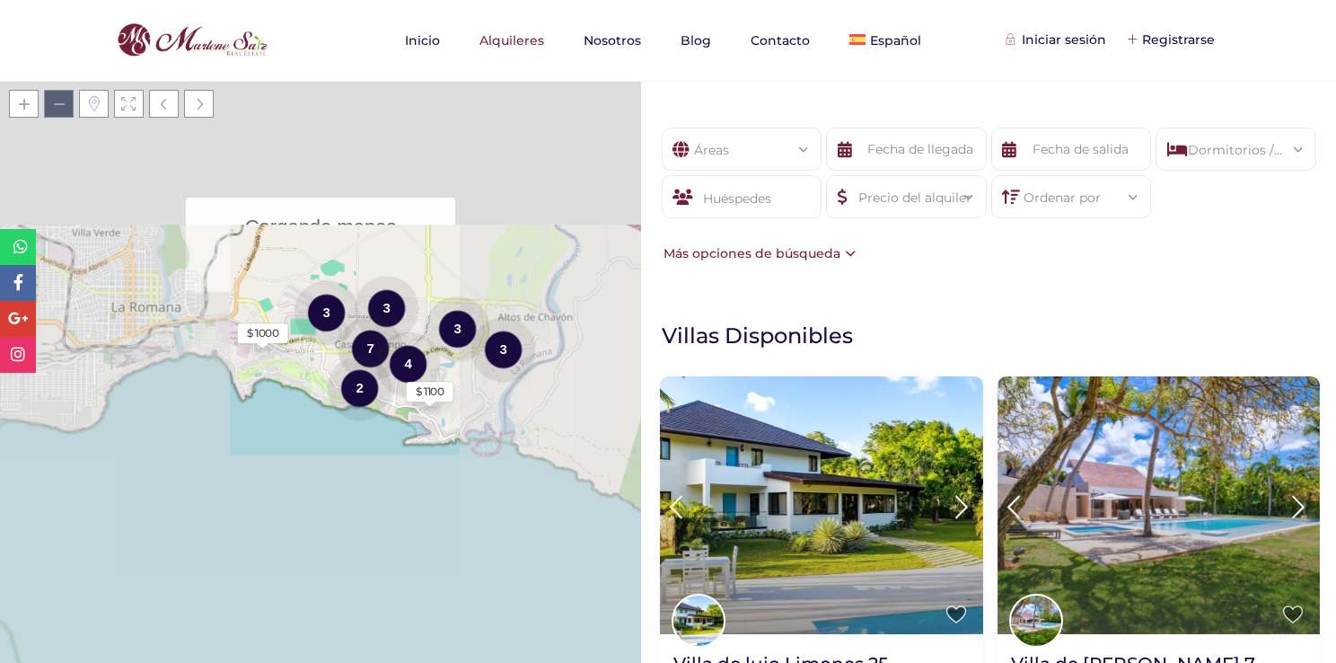
click at [64, 96] on span at bounding box center [59, 104] width 30 height 28
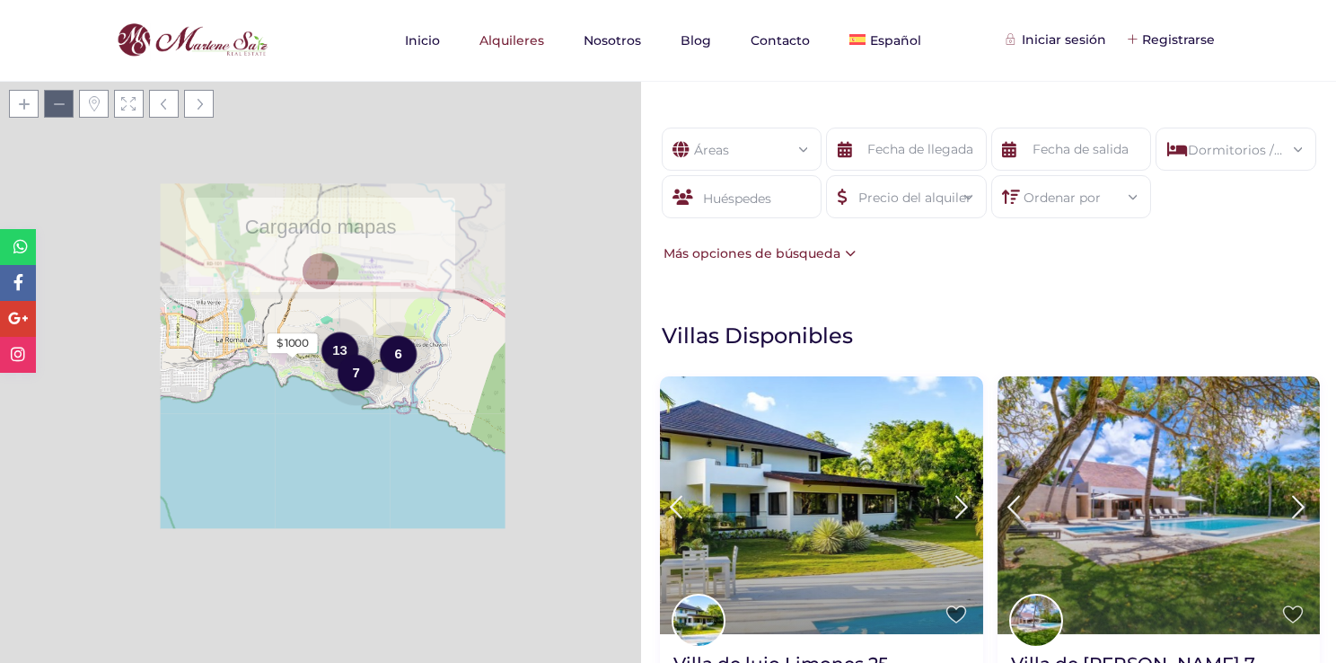
click at [64, 96] on span at bounding box center [59, 104] width 30 height 28
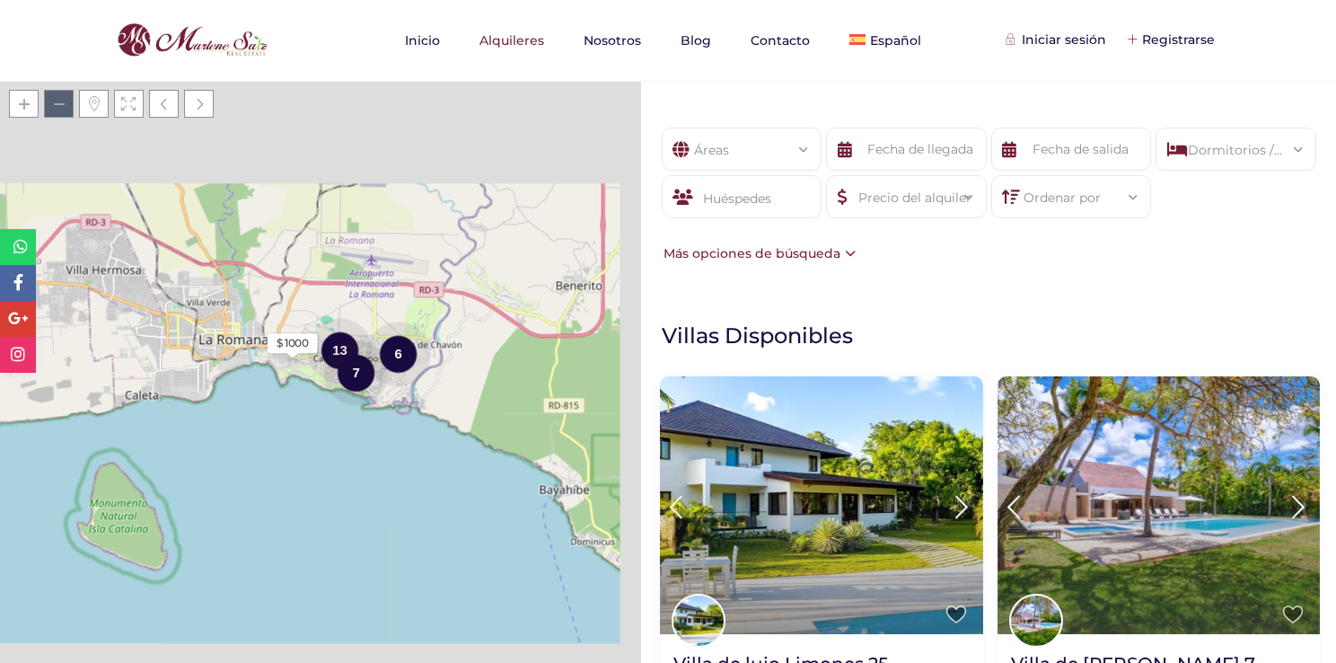
click at [64, 96] on span at bounding box center [59, 104] width 30 height 28
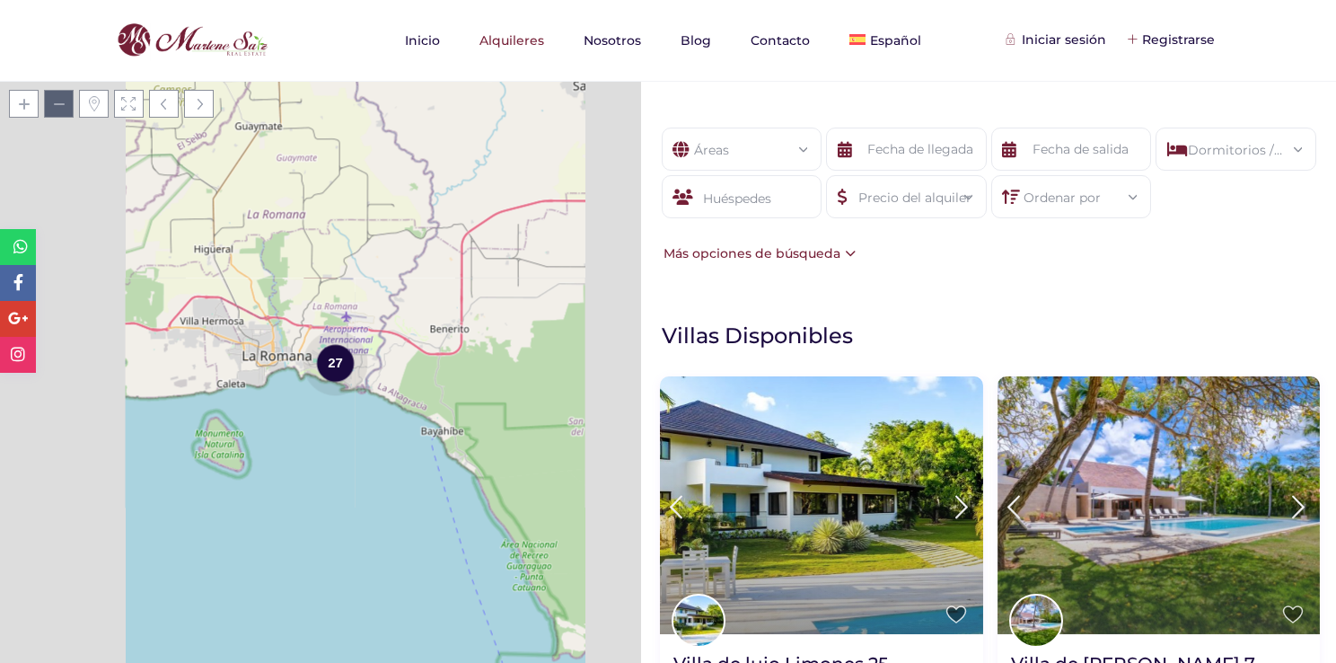
click at [64, 96] on span at bounding box center [59, 104] width 30 height 28
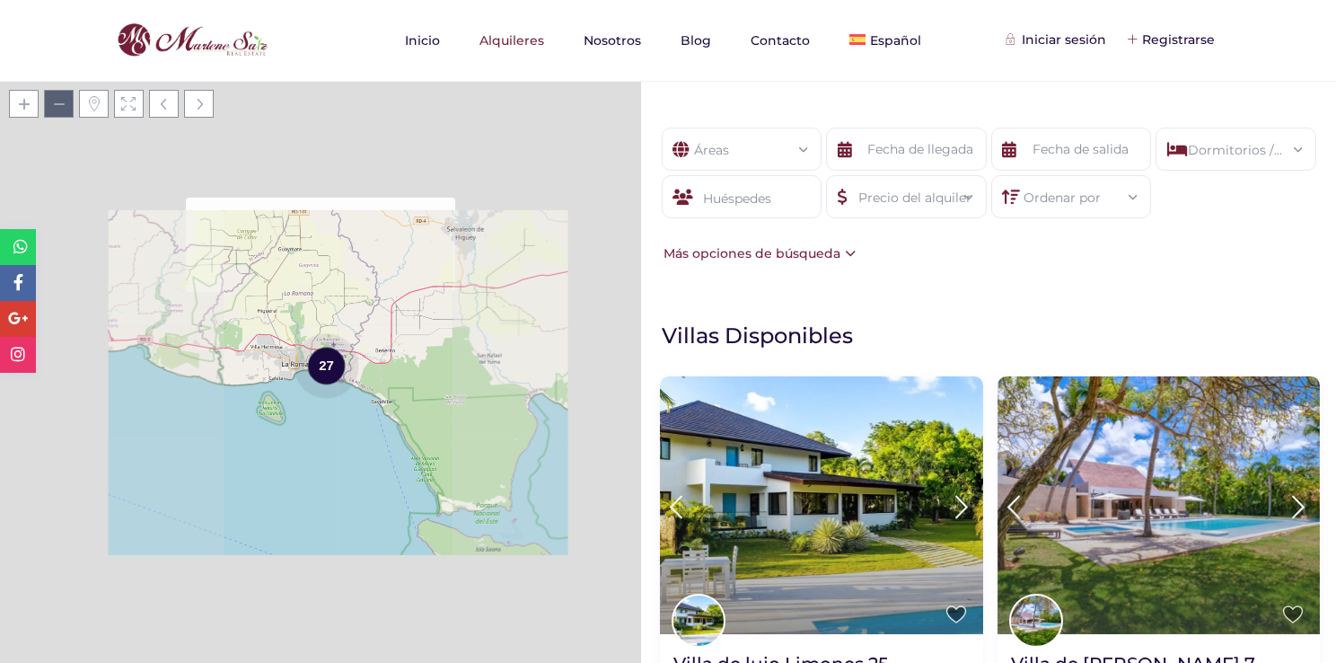
click at [64, 96] on span at bounding box center [59, 104] width 30 height 28
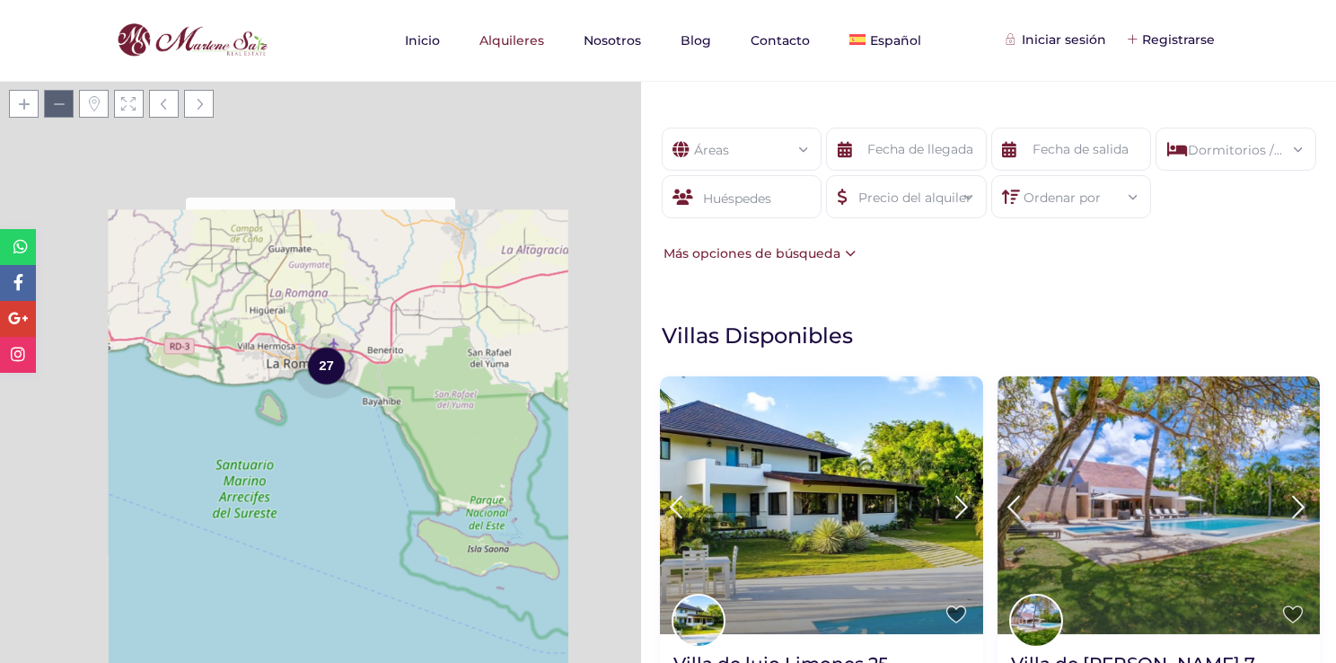
click at [64, 96] on span at bounding box center [59, 104] width 30 height 28
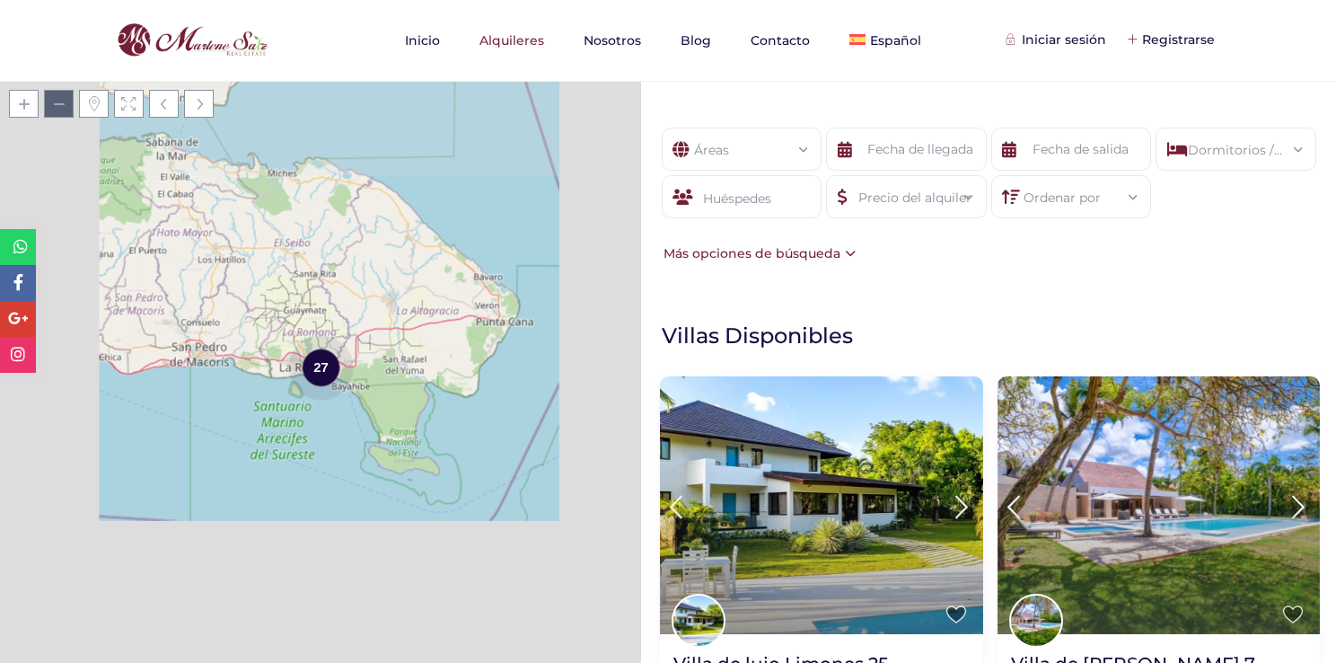
click at [64, 96] on span at bounding box center [59, 104] width 30 height 28
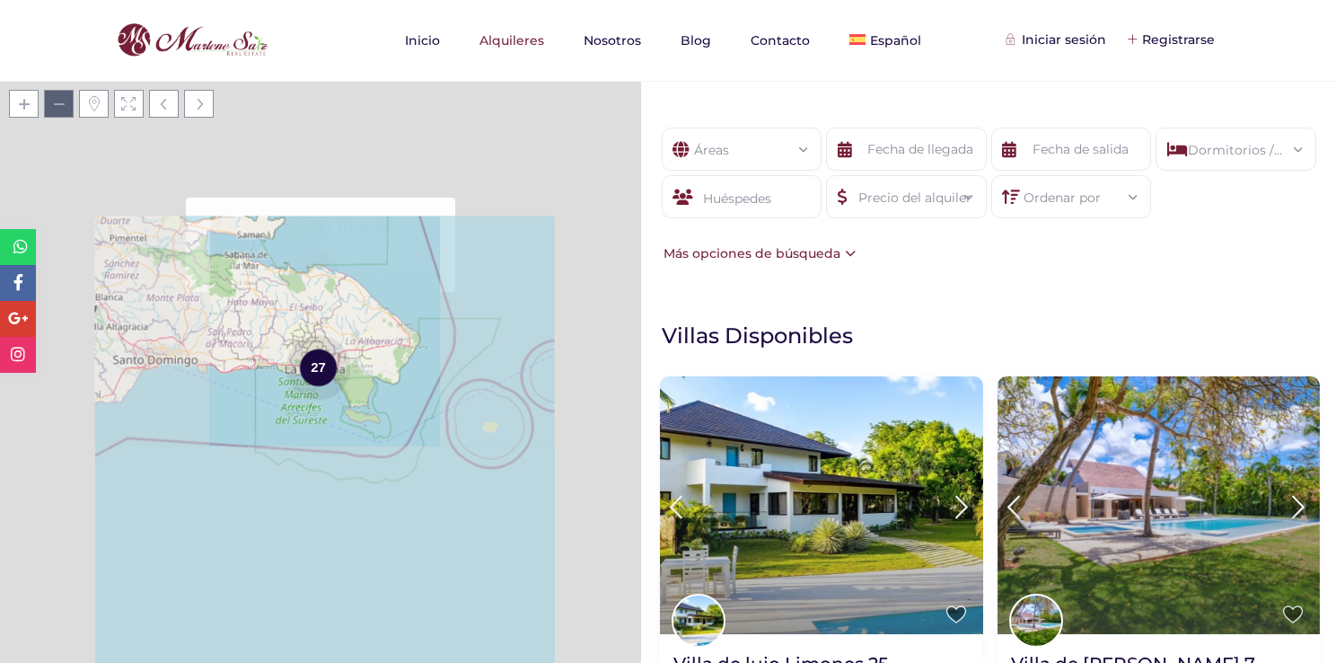
click at [64, 96] on span at bounding box center [59, 104] width 30 height 28
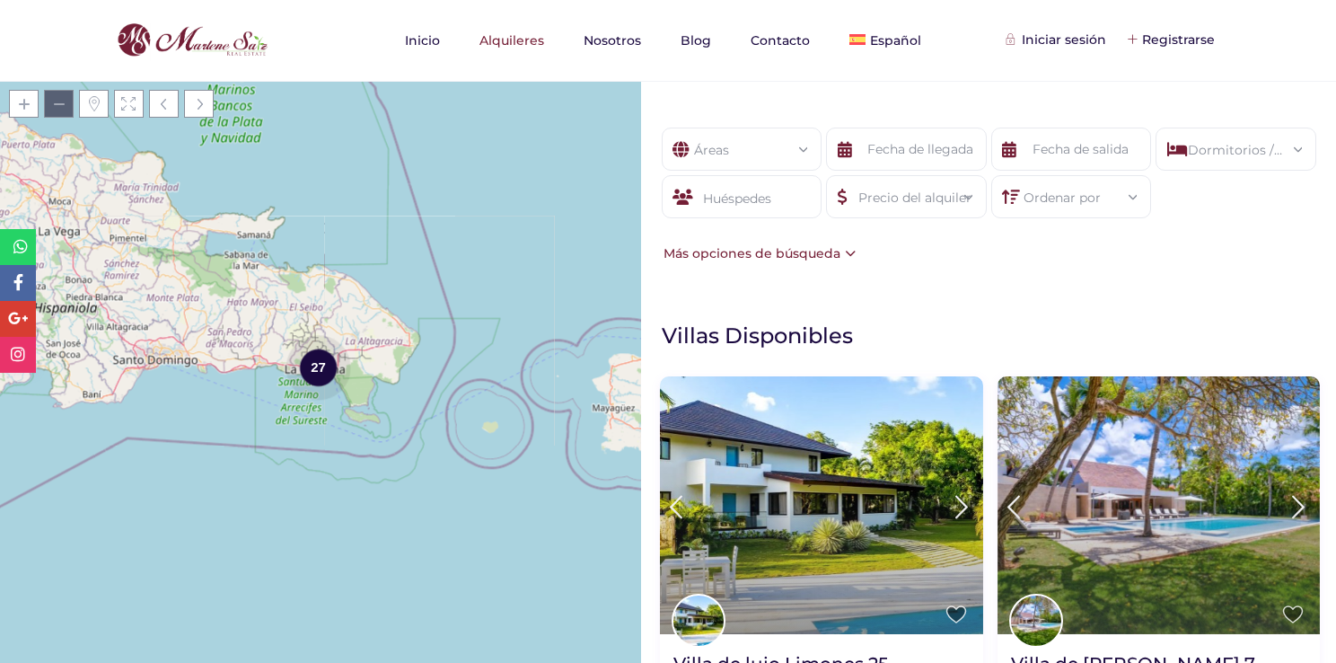
click at [57, 109] on span at bounding box center [59, 104] width 30 height 28
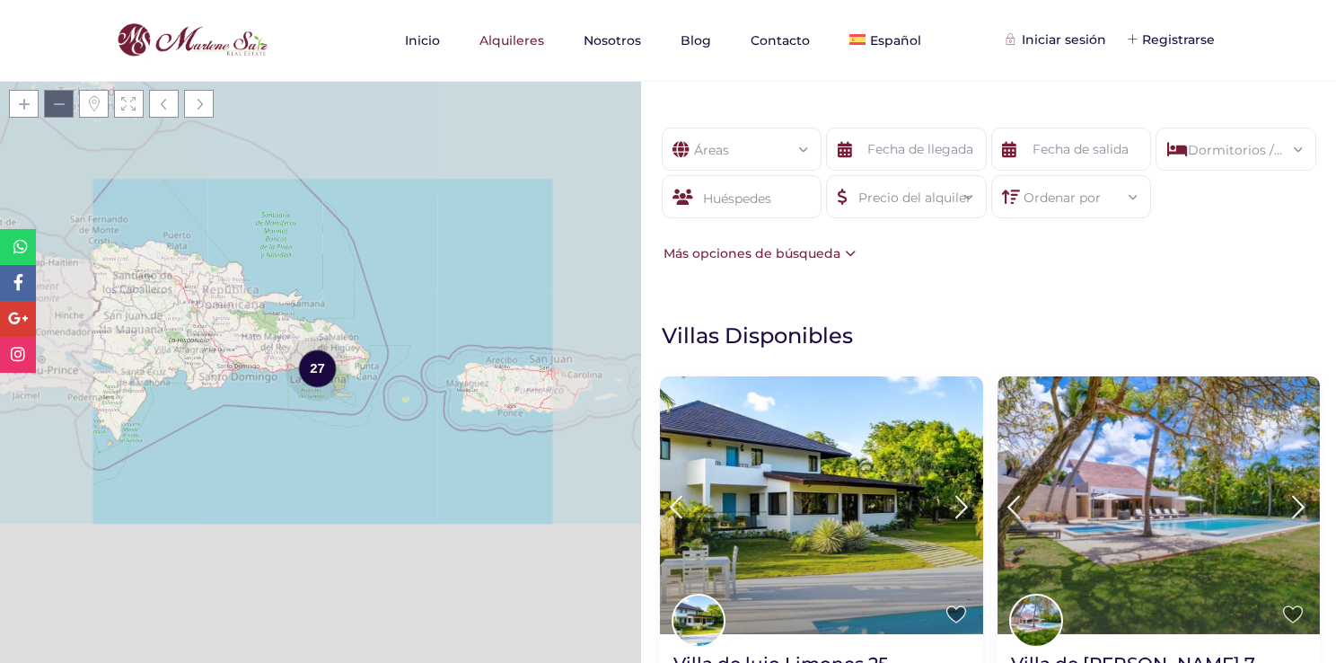
click at [57, 109] on span at bounding box center [59, 104] width 30 height 28
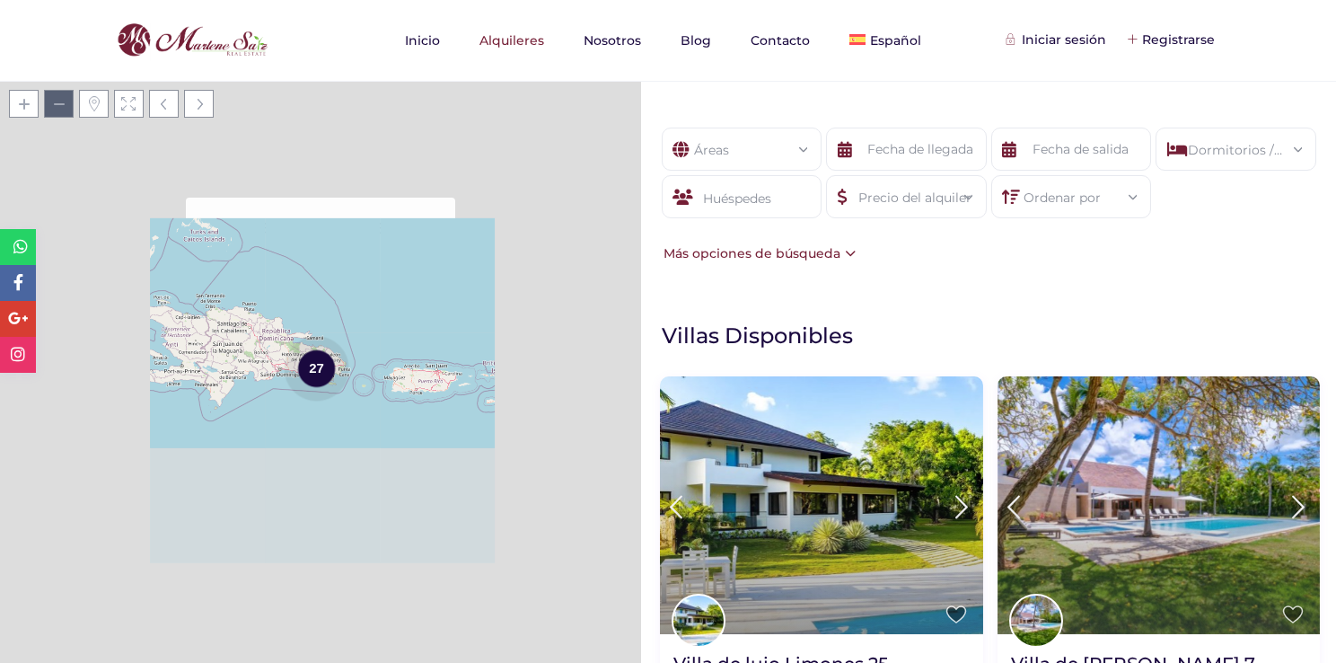
click at [57, 109] on span at bounding box center [59, 104] width 30 height 28
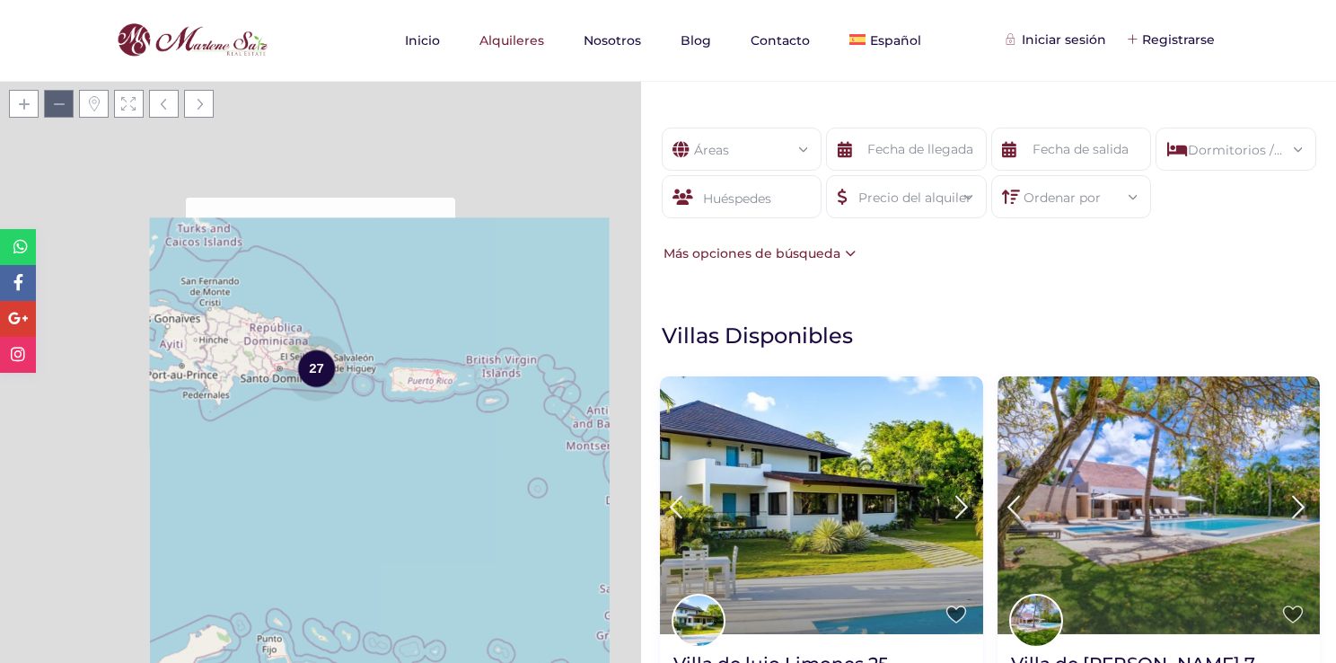
click at [57, 109] on span at bounding box center [59, 104] width 30 height 28
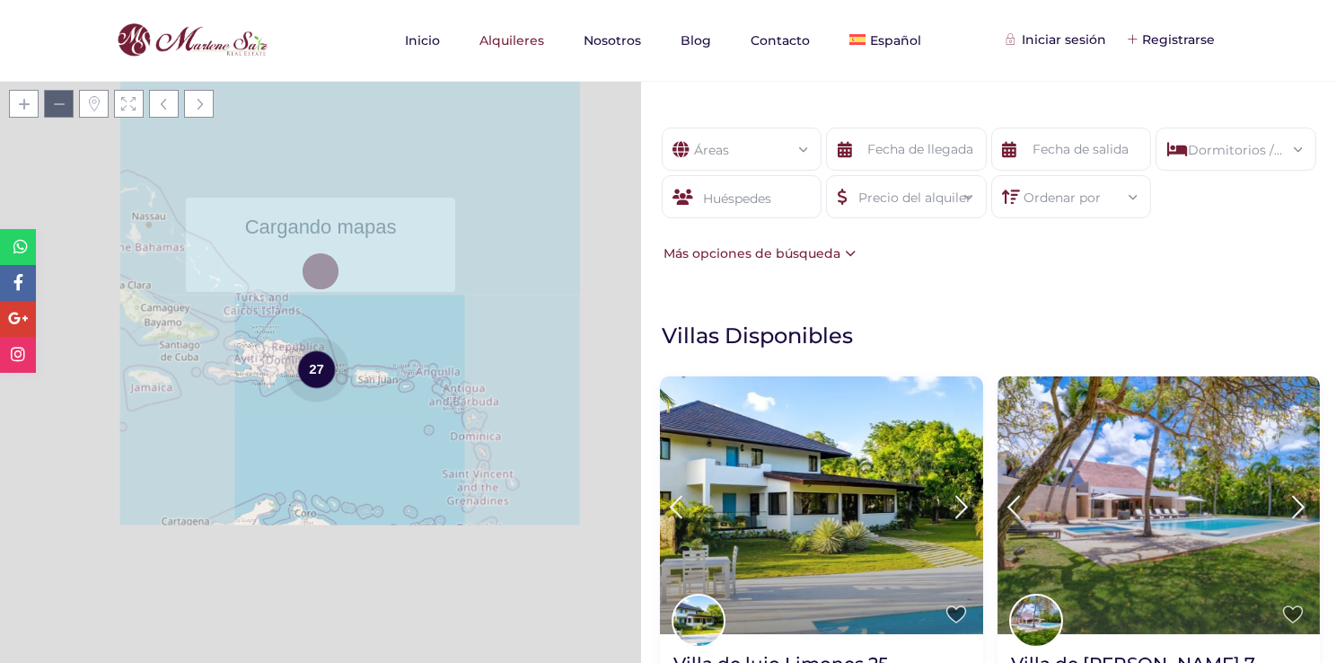
click at [57, 109] on span at bounding box center [59, 104] width 30 height 28
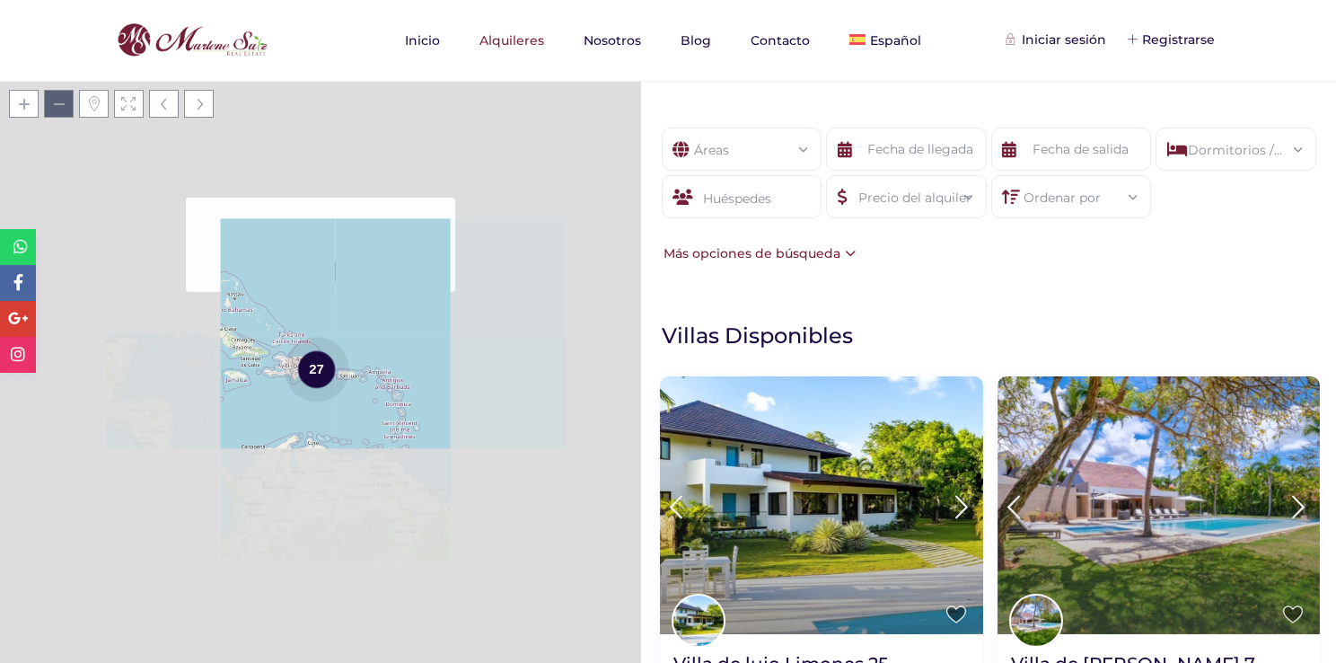
click at [57, 109] on span at bounding box center [59, 104] width 30 height 28
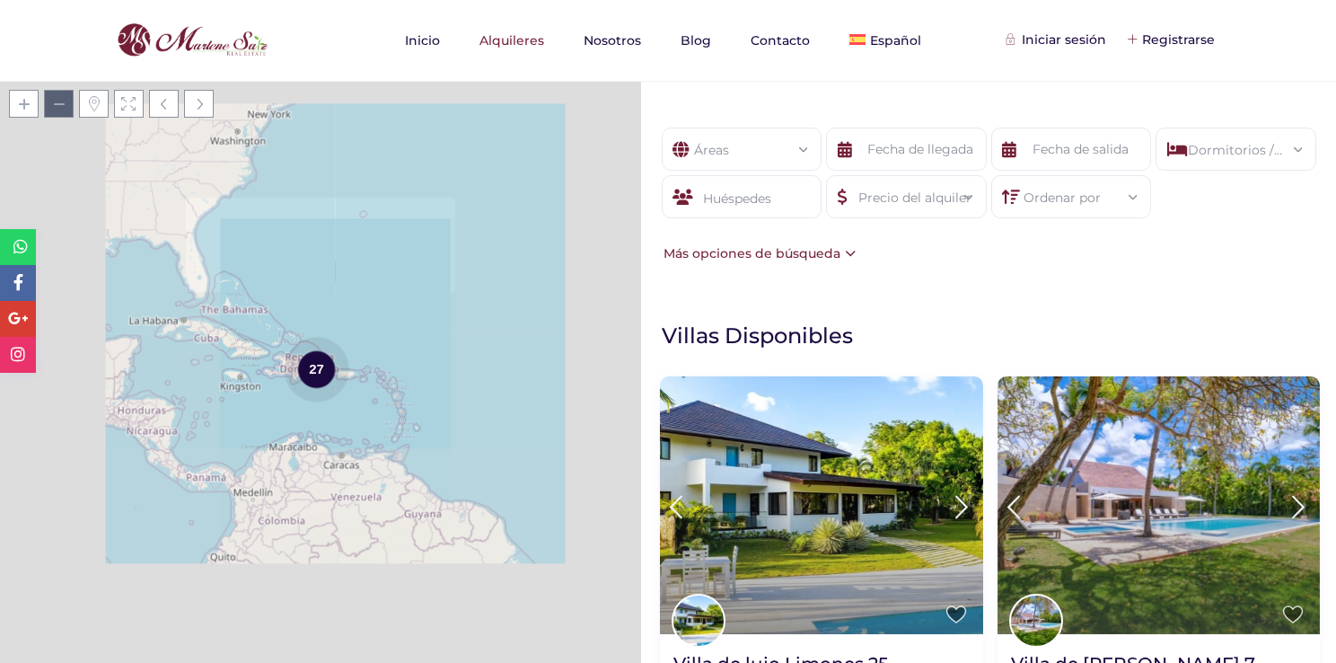
click at [57, 109] on span at bounding box center [59, 104] width 30 height 28
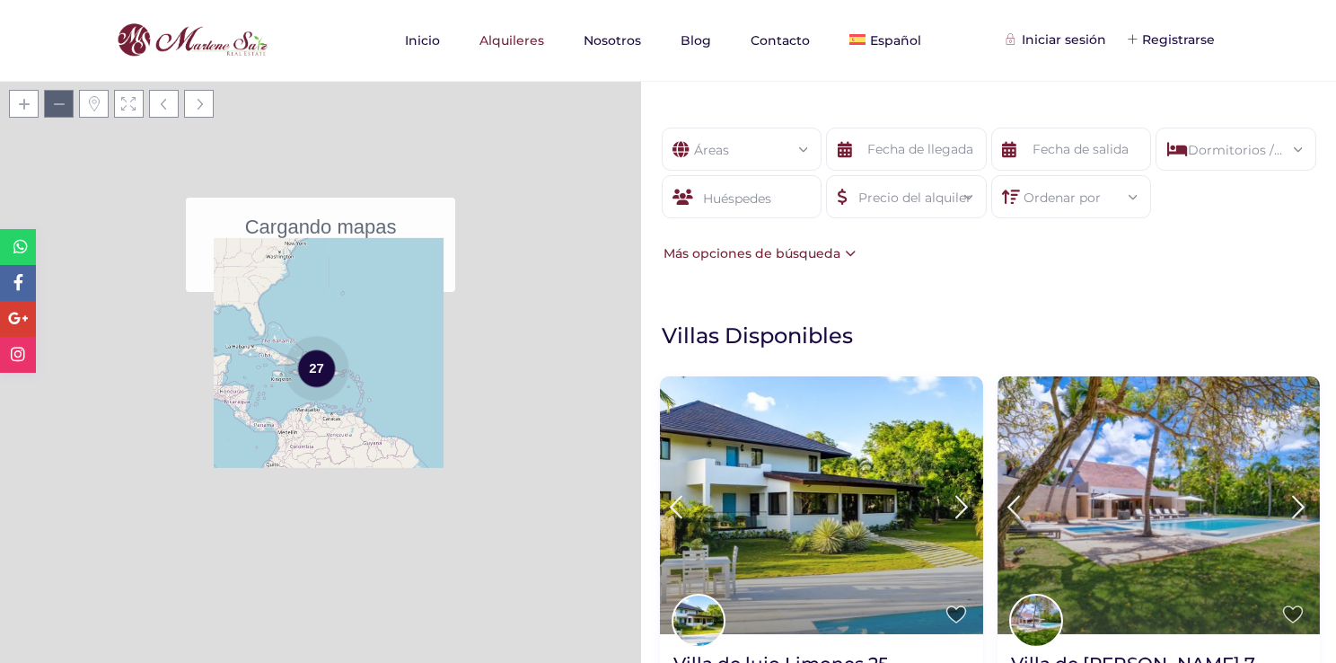
click at [57, 109] on span at bounding box center [59, 104] width 30 height 28
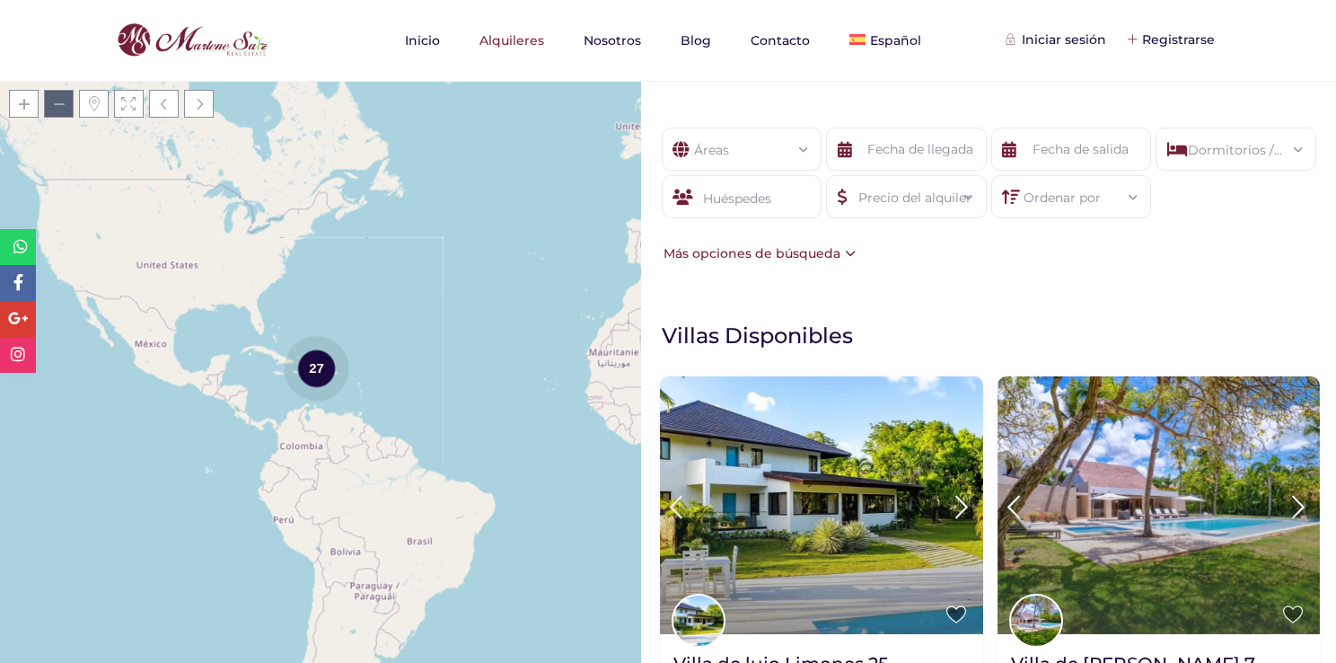
click at [57, 109] on span at bounding box center [59, 104] width 30 height 28
click at [25, 99] on span at bounding box center [24, 104] width 30 height 28
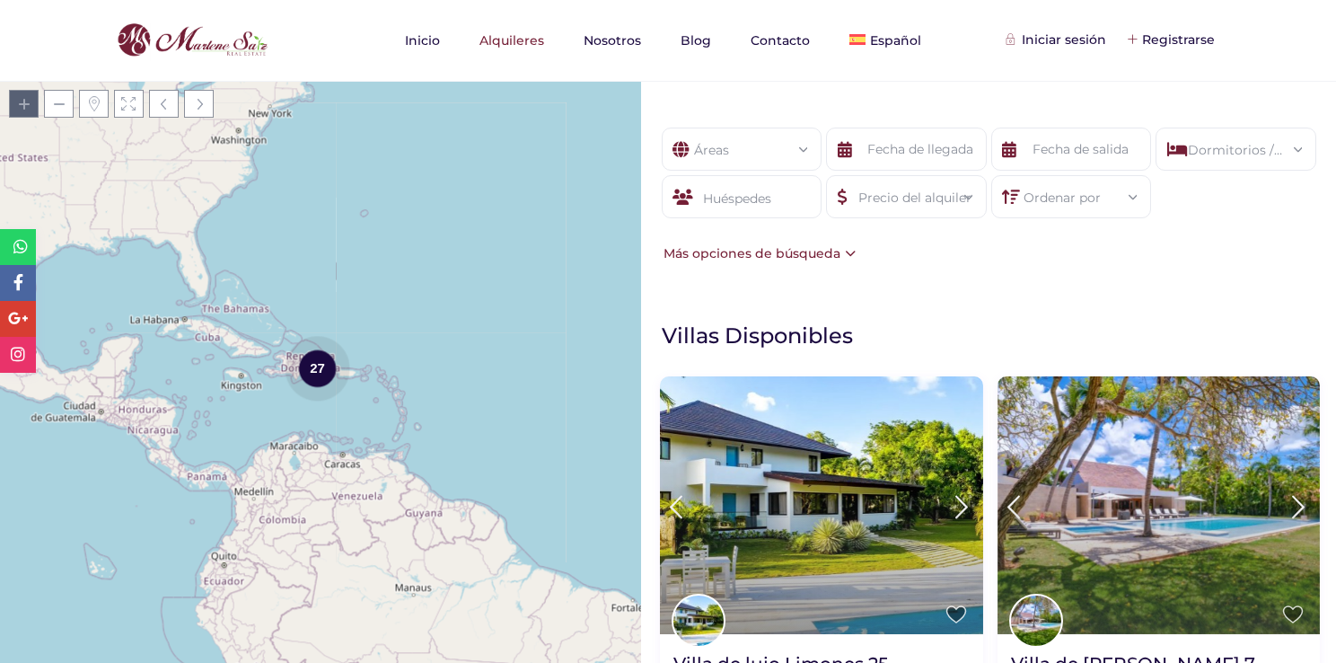
click at [25, 99] on span at bounding box center [24, 104] width 30 height 28
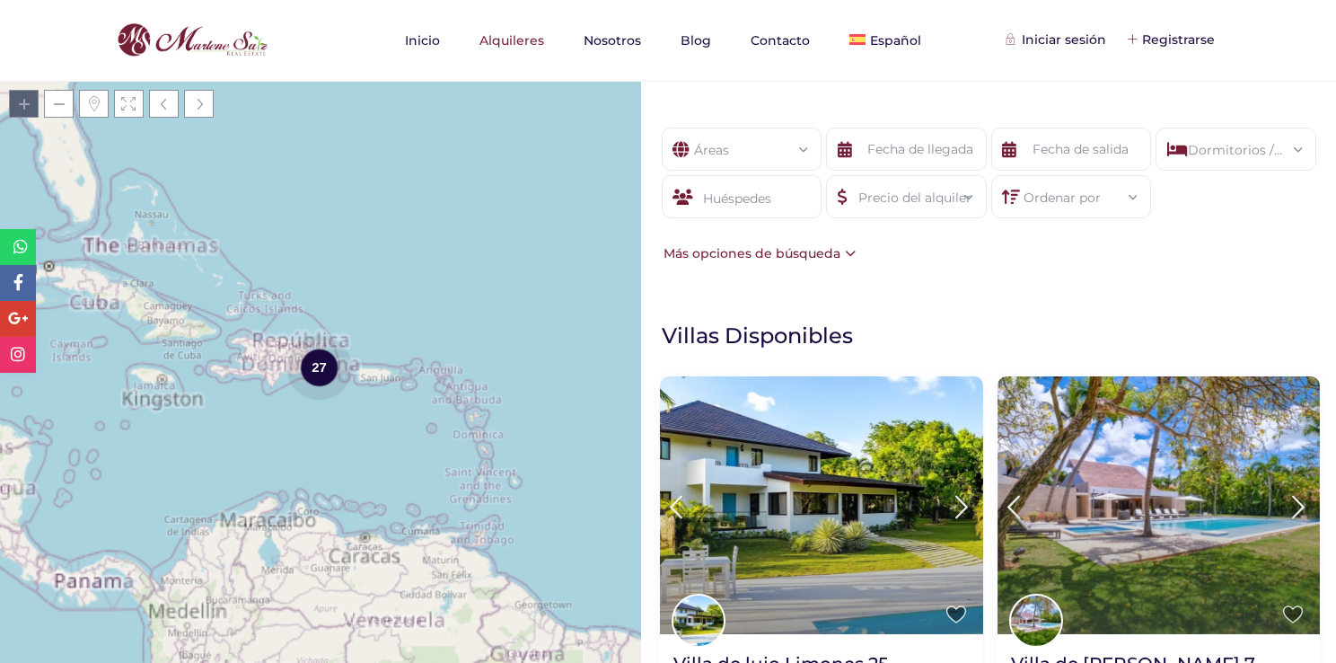
click at [25, 99] on span at bounding box center [24, 104] width 30 height 28
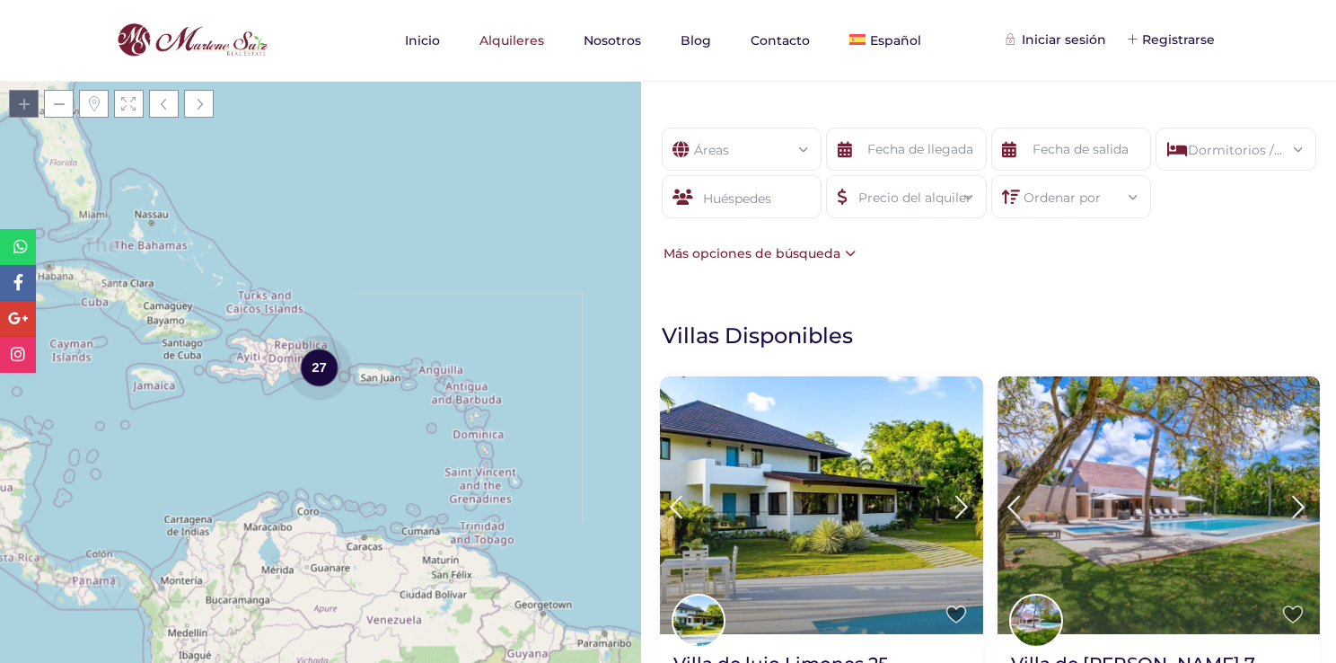
click at [25, 99] on span at bounding box center [24, 104] width 30 height 28
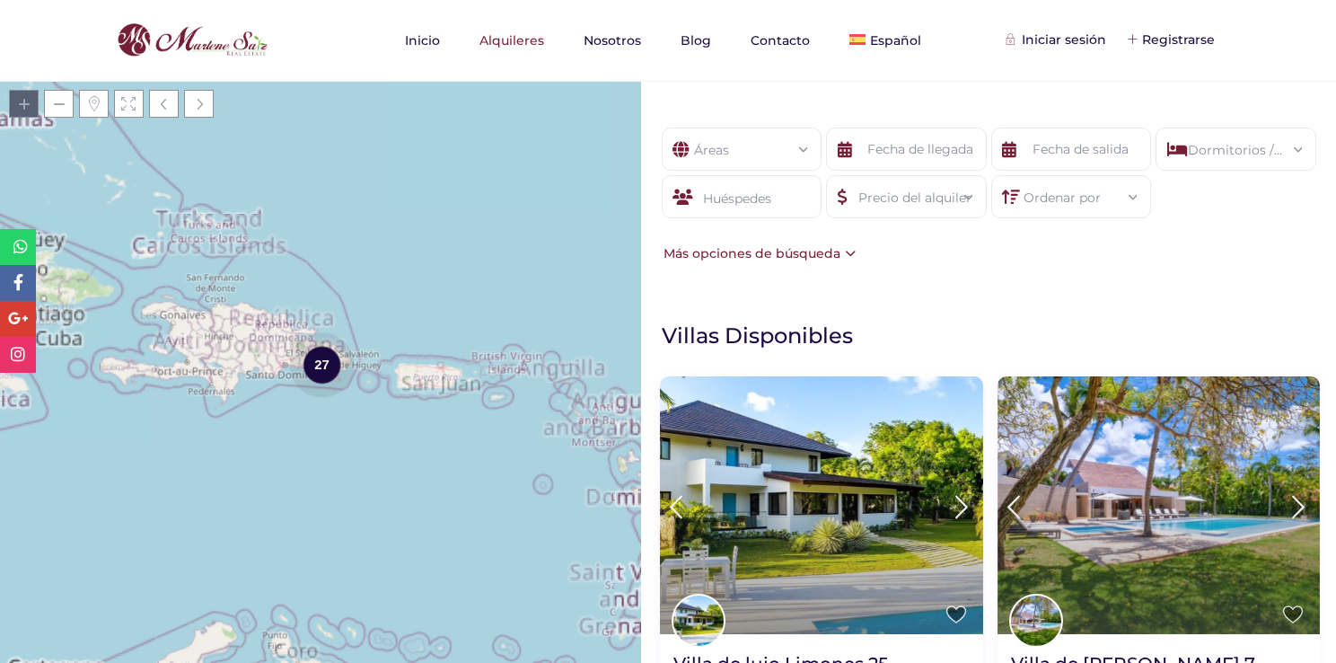
click at [25, 99] on span at bounding box center [24, 104] width 30 height 28
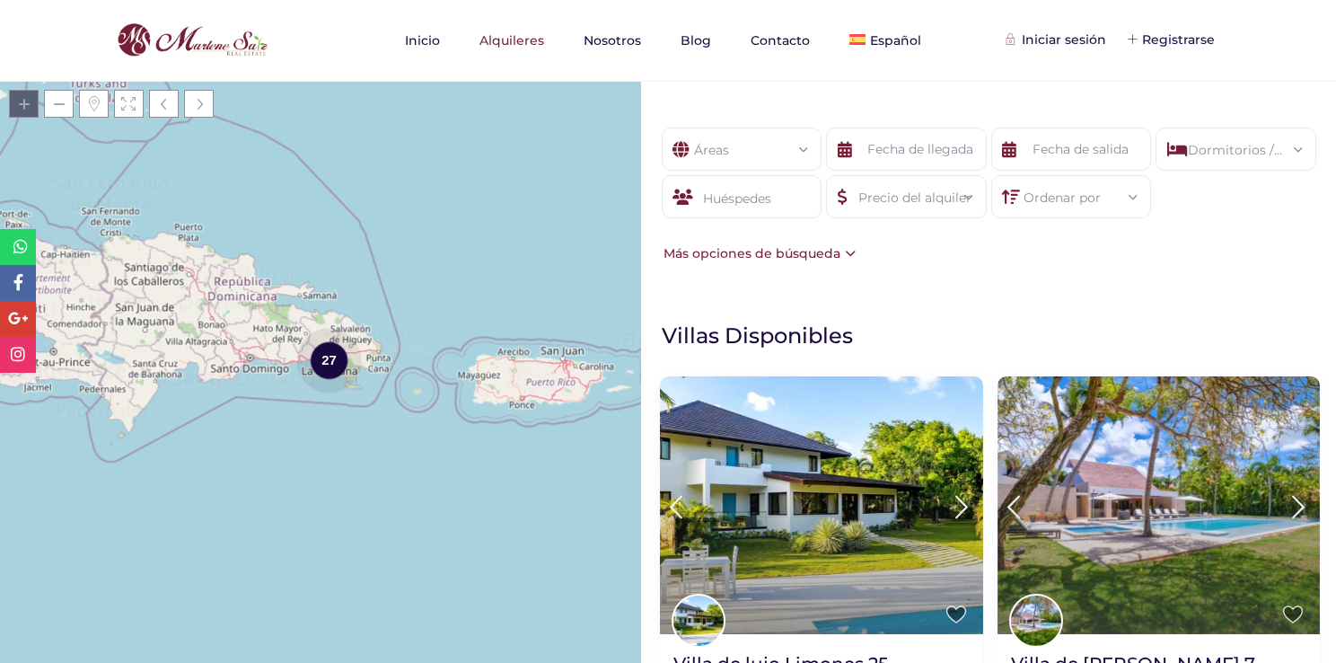
click at [25, 99] on span at bounding box center [24, 104] width 30 height 28
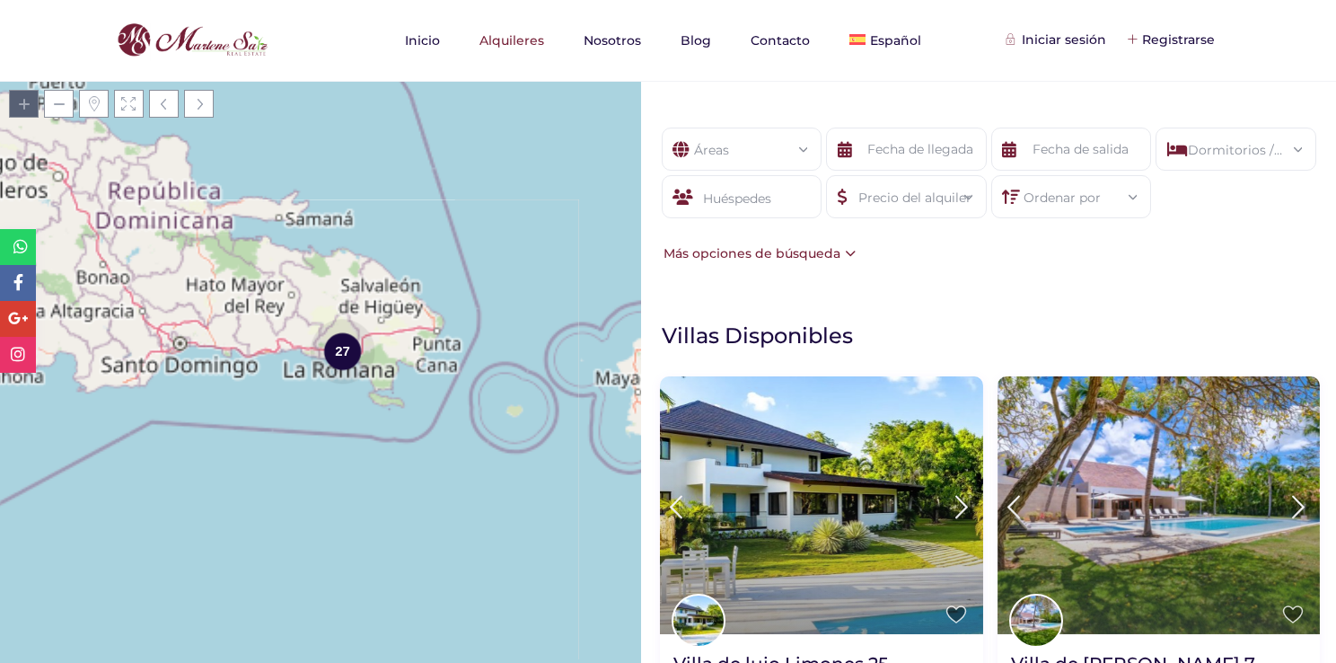
click at [25, 99] on span at bounding box center [24, 104] width 30 height 28
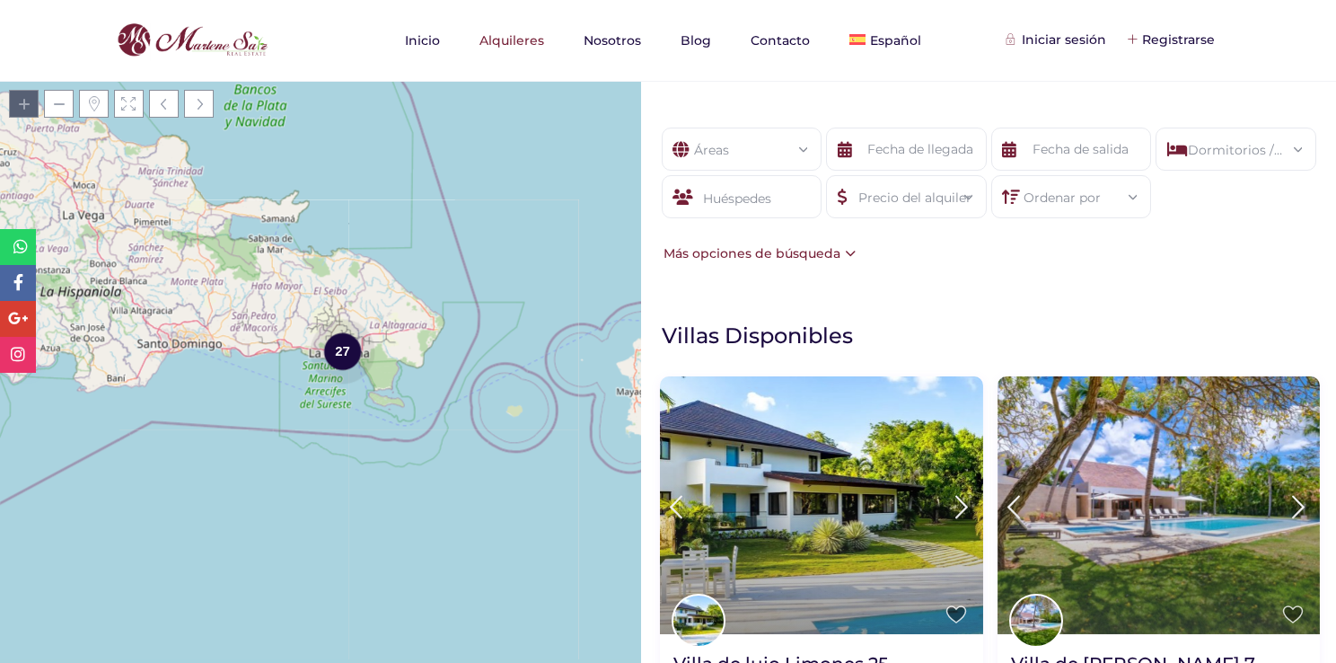
click at [25, 99] on span at bounding box center [24, 104] width 30 height 28
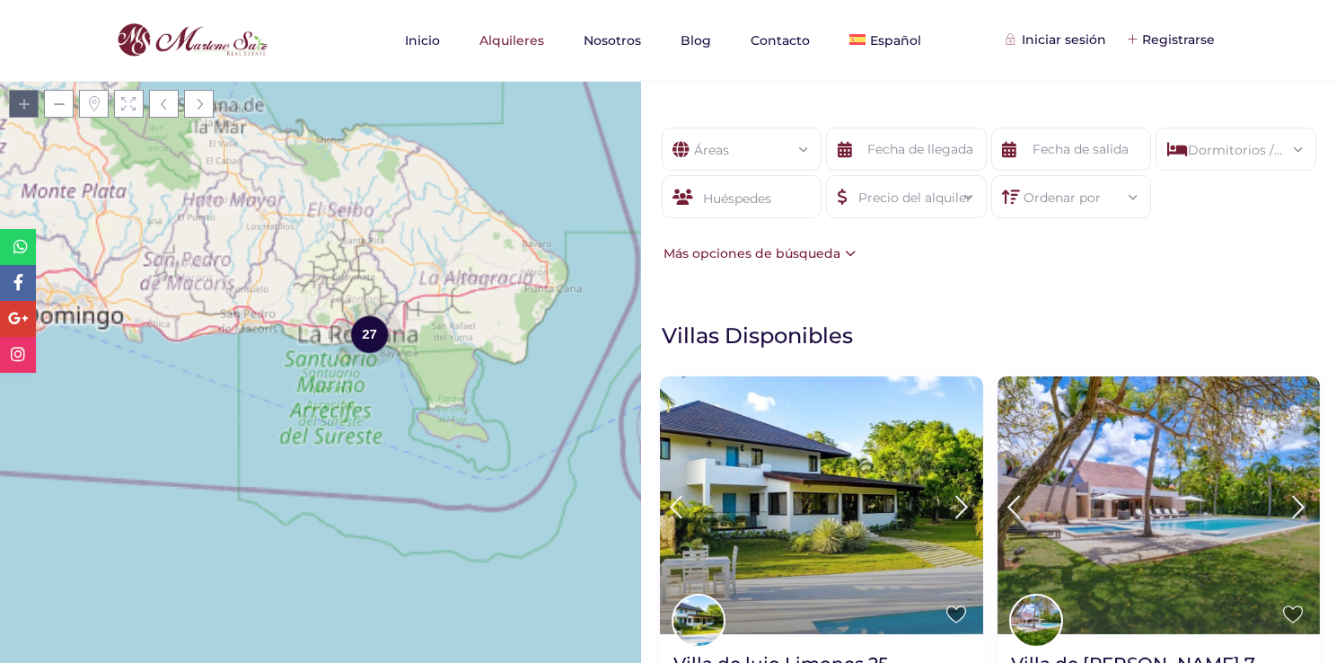
click at [25, 99] on span at bounding box center [24, 104] width 30 height 28
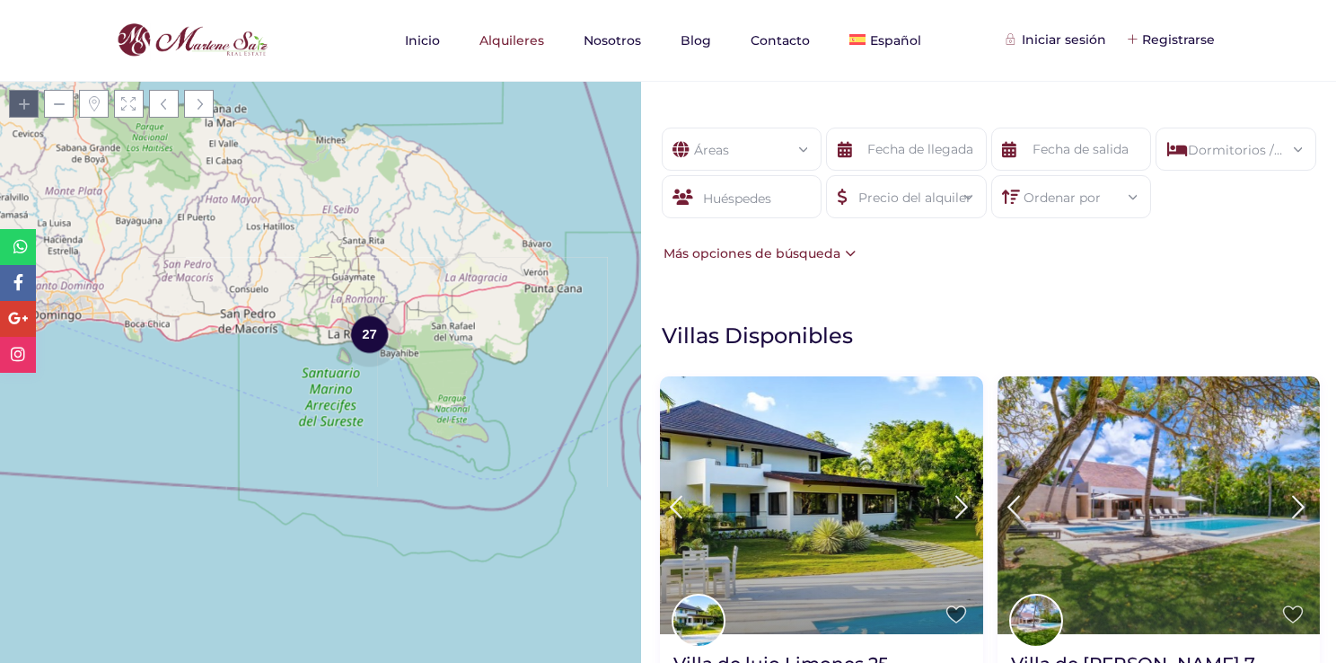
click at [25, 99] on span at bounding box center [24, 104] width 30 height 28
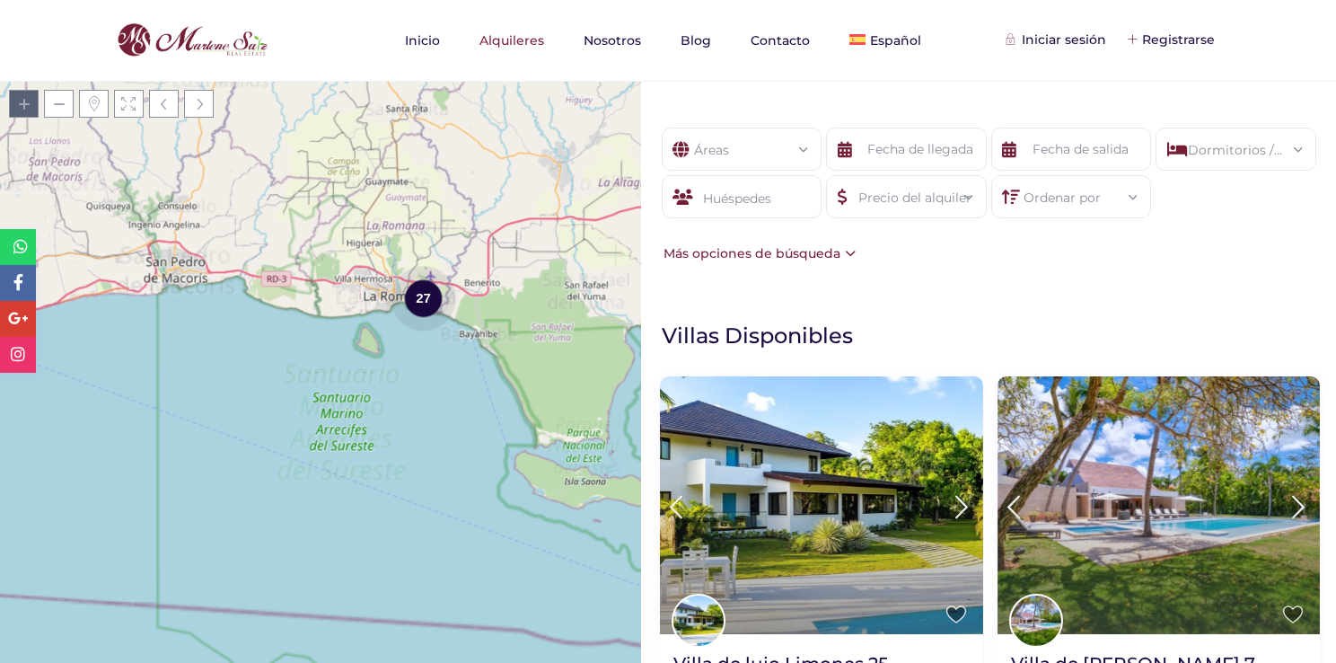
click at [25, 99] on span at bounding box center [24, 104] width 30 height 28
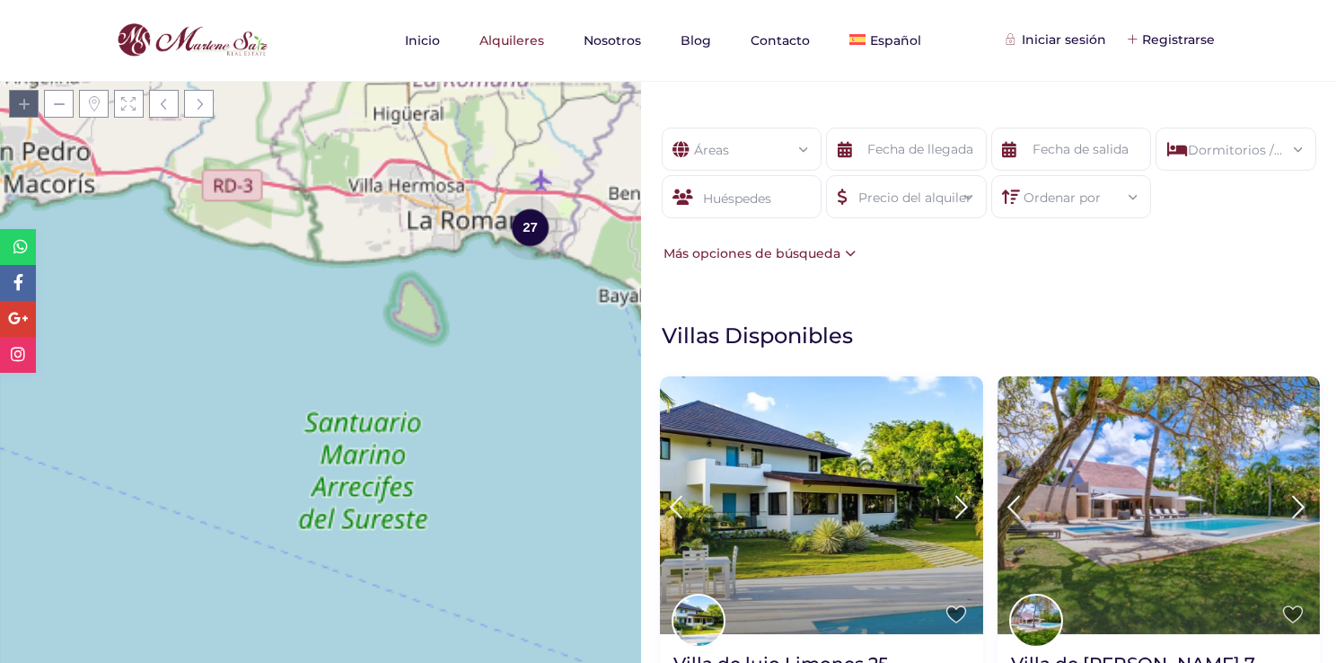
click at [25, 99] on span at bounding box center [24, 104] width 30 height 28
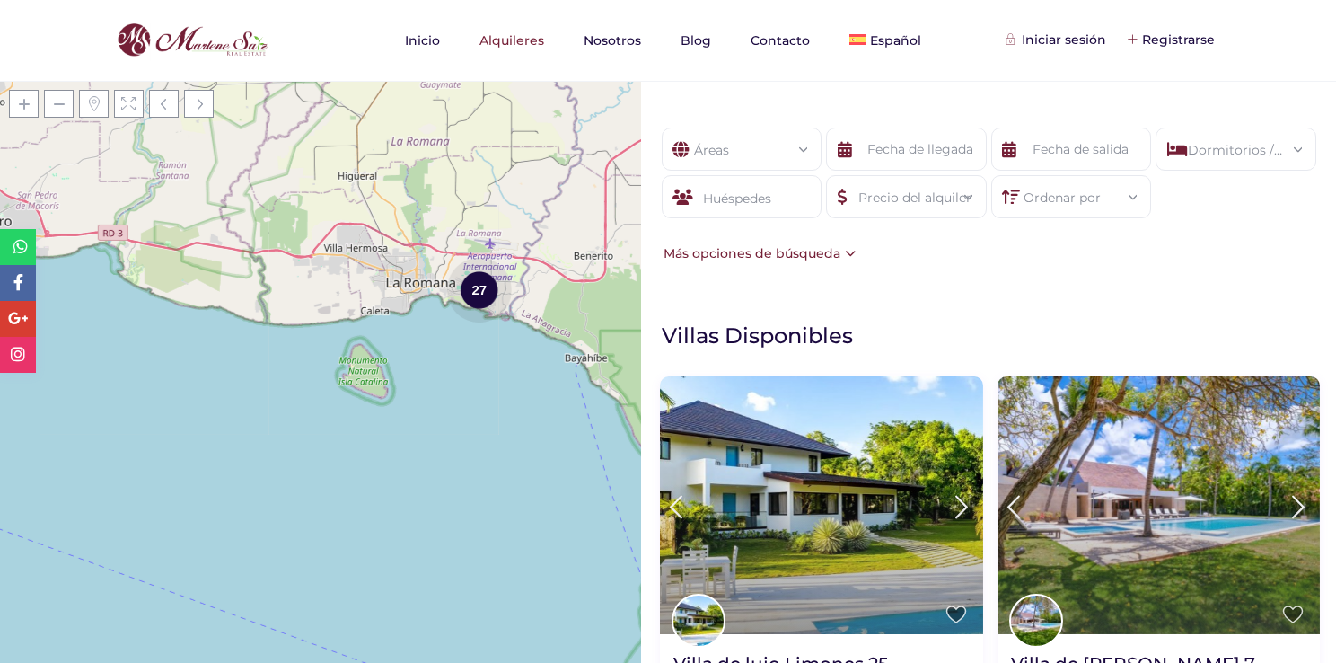
drag, startPoint x: 552, startPoint y: 275, endPoint x: 473, endPoint y: 377, distance: 129.3
click at [473, 377] on div "Cargando mapas 27 + − Leaflet | © OpenStreetMap contributors" at bounding box center [320, 372] width 641 height 582
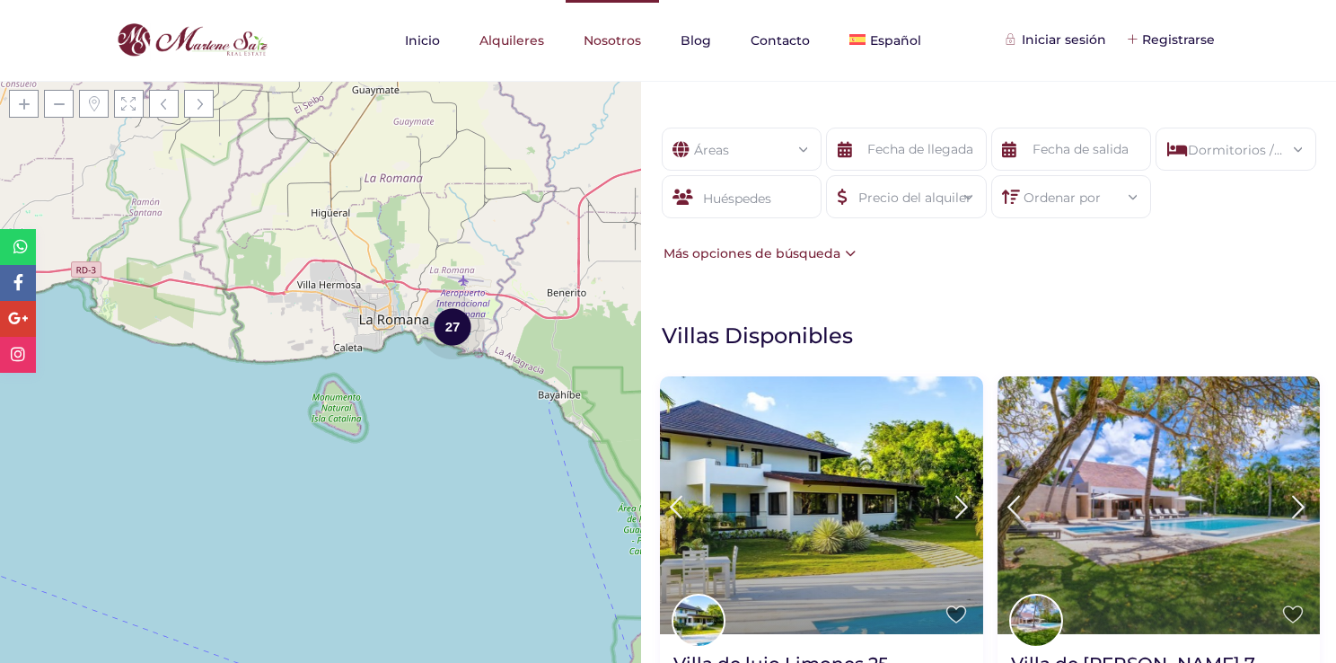
click at [612, 54] on link "Nosotros" at bounding box center [612, 40] width 93 height 81
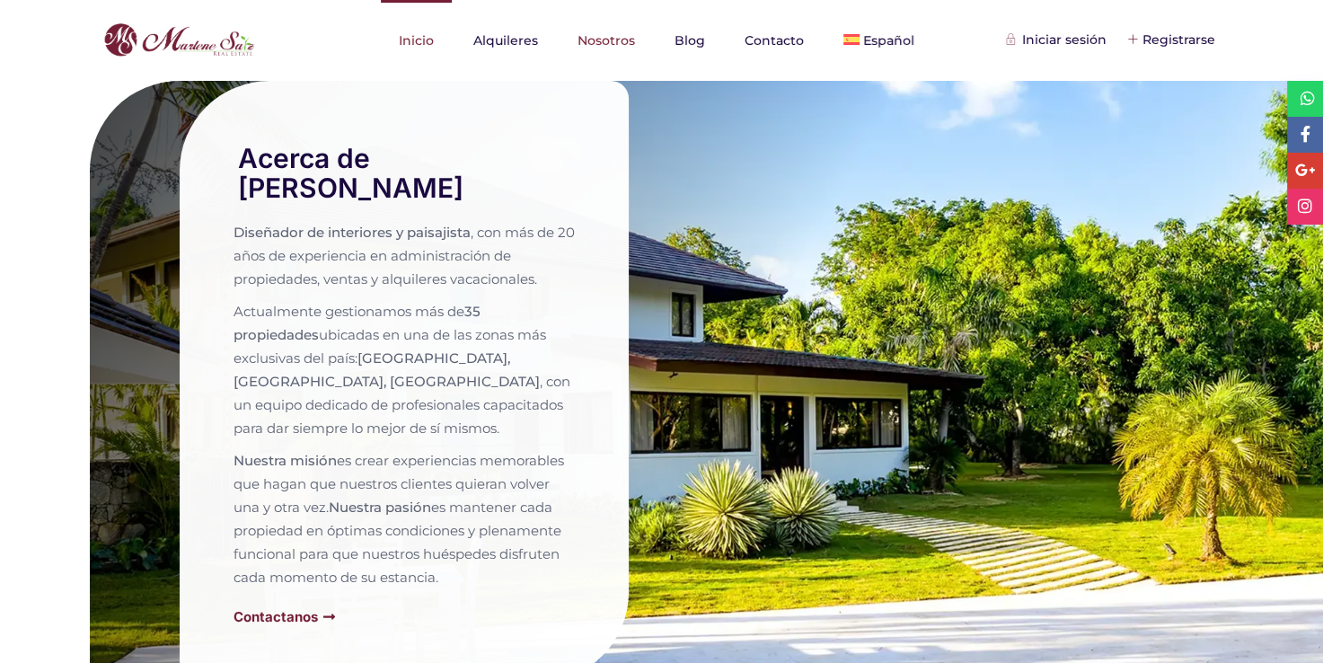
click at [418, 59] on link "Inicio" at bounding box center [416, 40] width 71 height 81
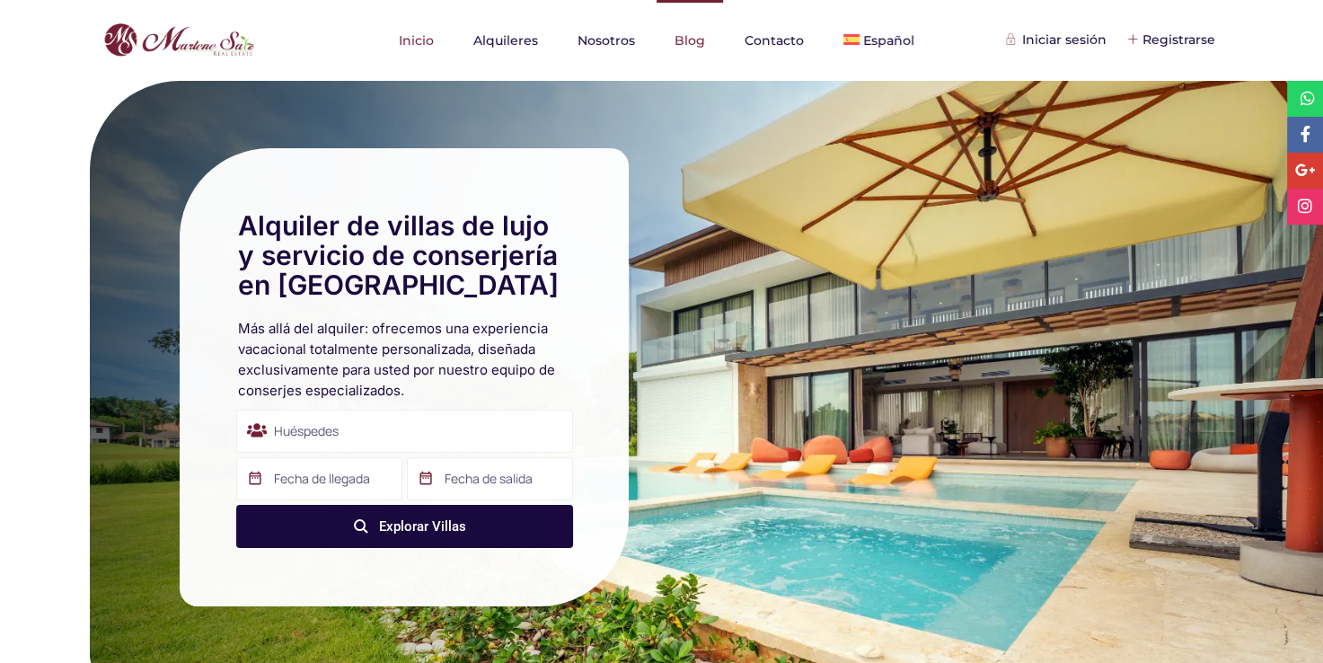
click at [688, 50] on link "Blog" at bounding box center [689, 40] width 66 height 81
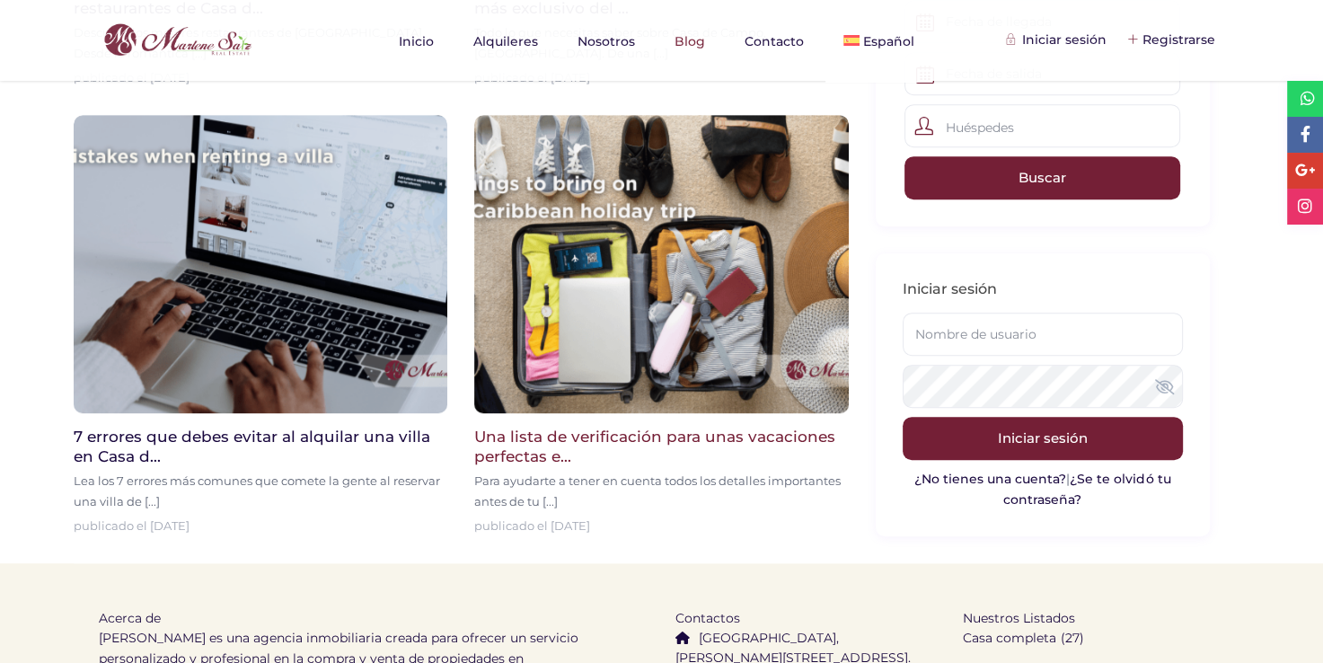
scroll to position [889, 0]
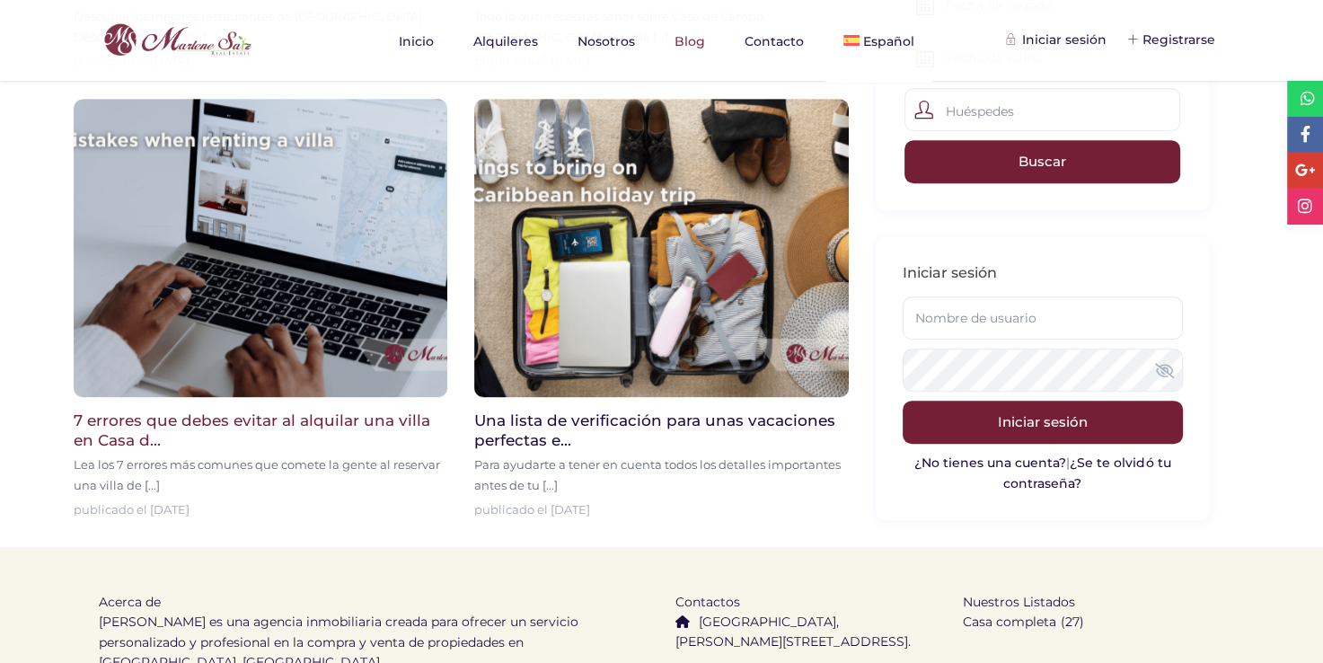
click at [363, 404] on div "7 errores que debes evitar al alquilar una villa en Casa d... Lea los 7 errores…" at bounding box center [261, 458] width 374 height 122
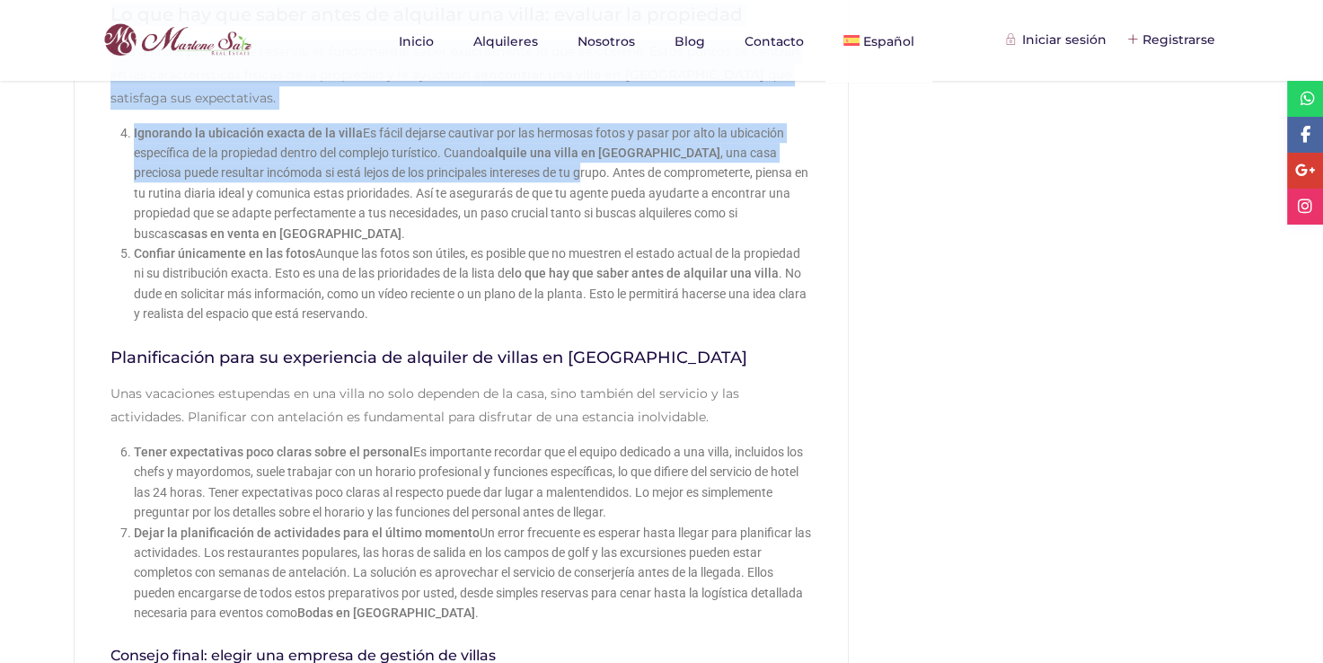
scroll to position [1157, 0]
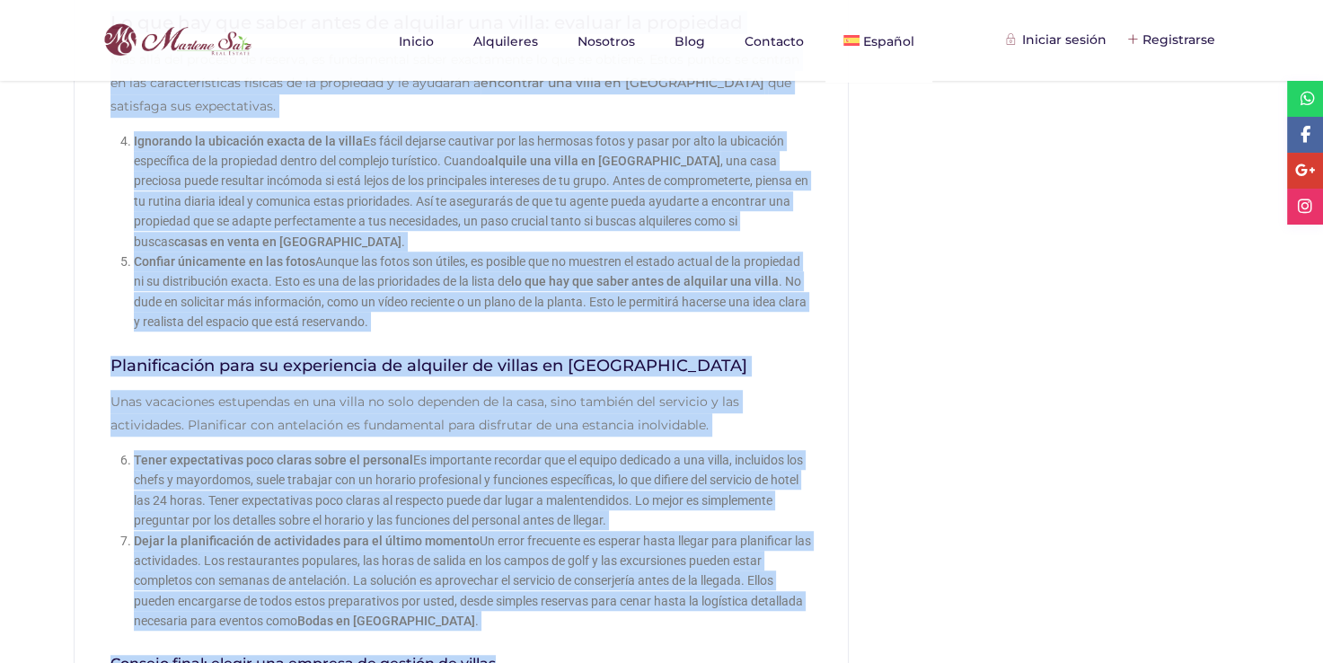
drag, startPoint x: 106, startPoint y: 168, endPoint x: 531, endPoint y: 584, distance: 594.4
copy div "Lore ipsumdol sit ametc ad elits doeius: tem incididu utlaboreetd Magn aliqua e…"
click at [758, 356] on h3 "Planificación para su experiencia de alquiler de villas en [GEOGRAPHIC_DATA]" at bounding box center [460, 366] width 701 height 21
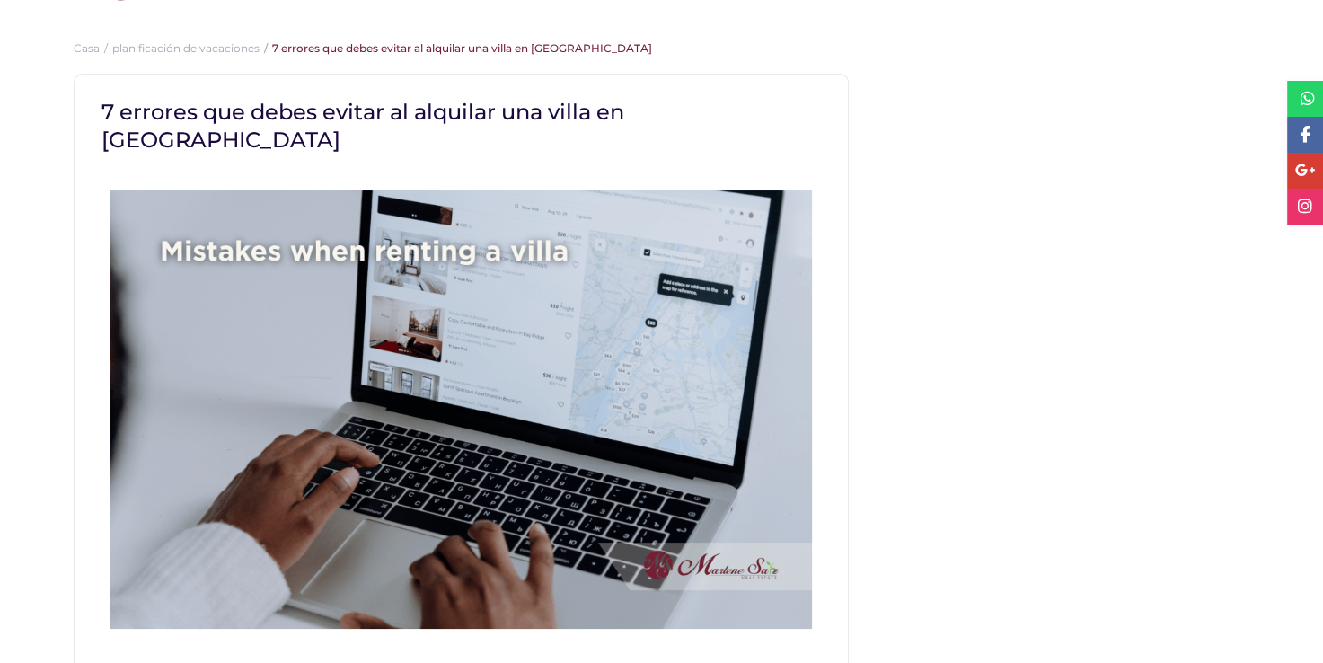
scroll to position [0, 0]
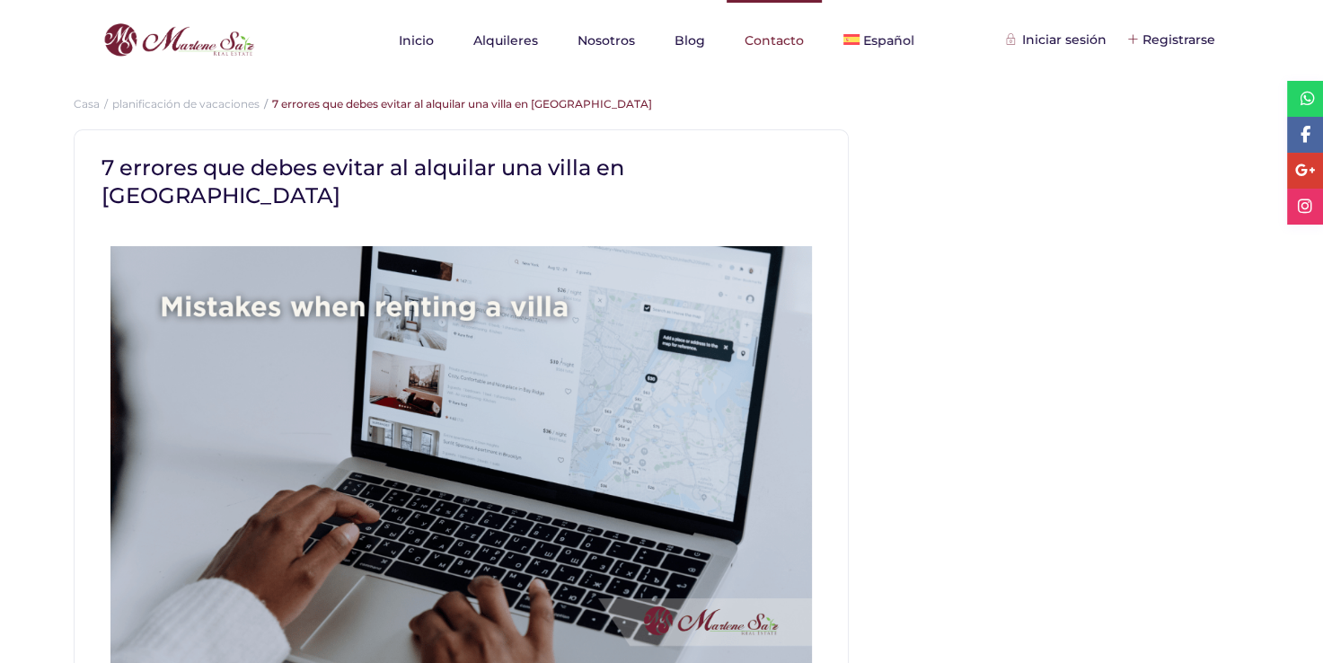
click at [776, 52] on link "Contacto" at bounding box center [773, 40] width 95 height 81
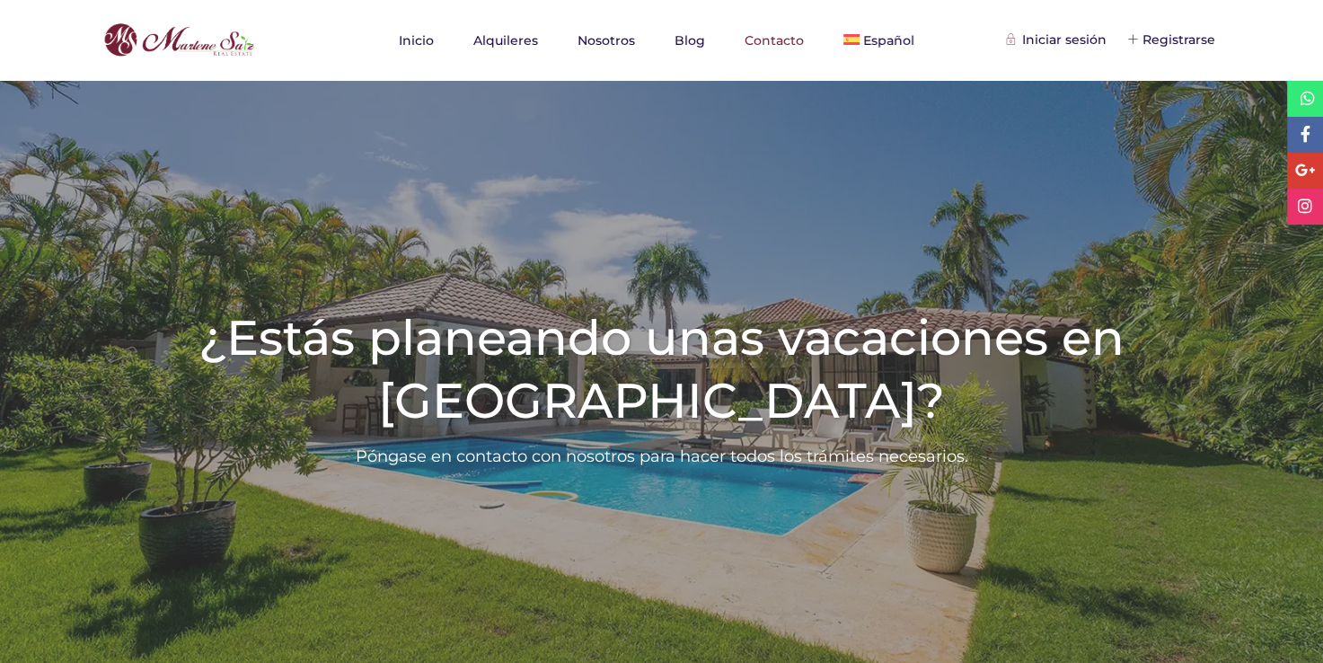
click at [1304, 112] on link at bounding box center [1305, 99] width 36 height 36
click at [1059, 34] on div "Iniciar sesión" at bounding box center [1057, 40] width 98 height 20
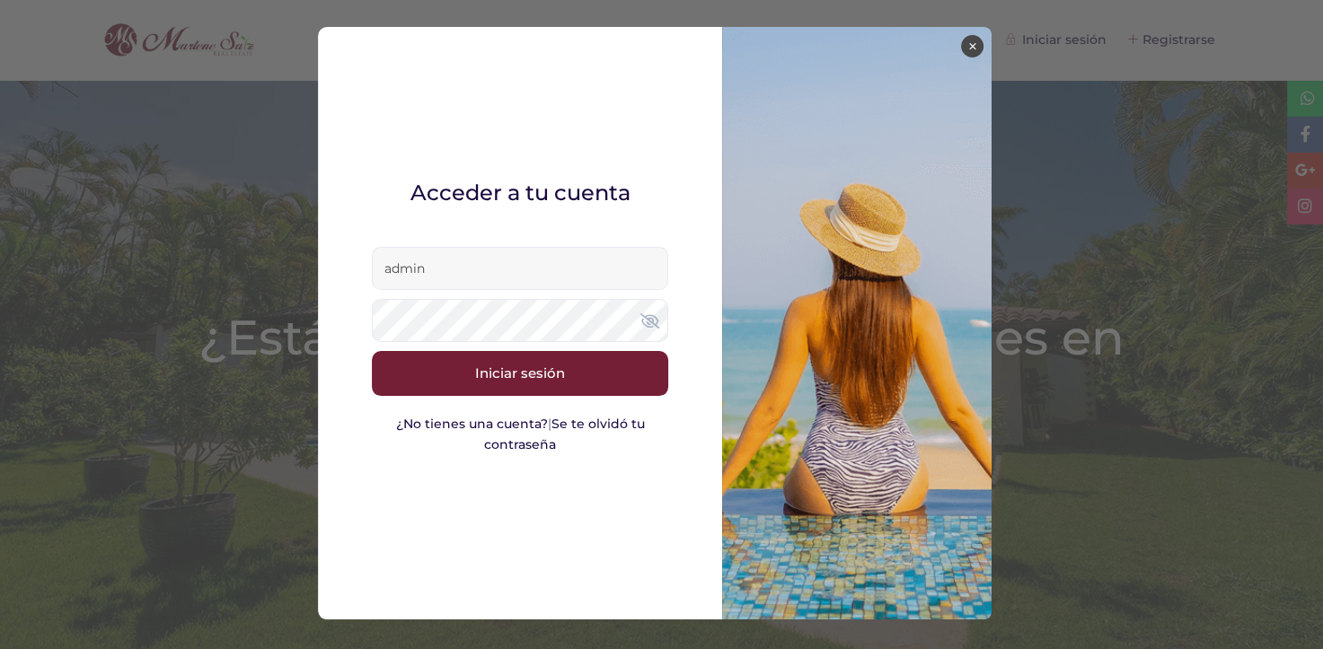
type input "admin"
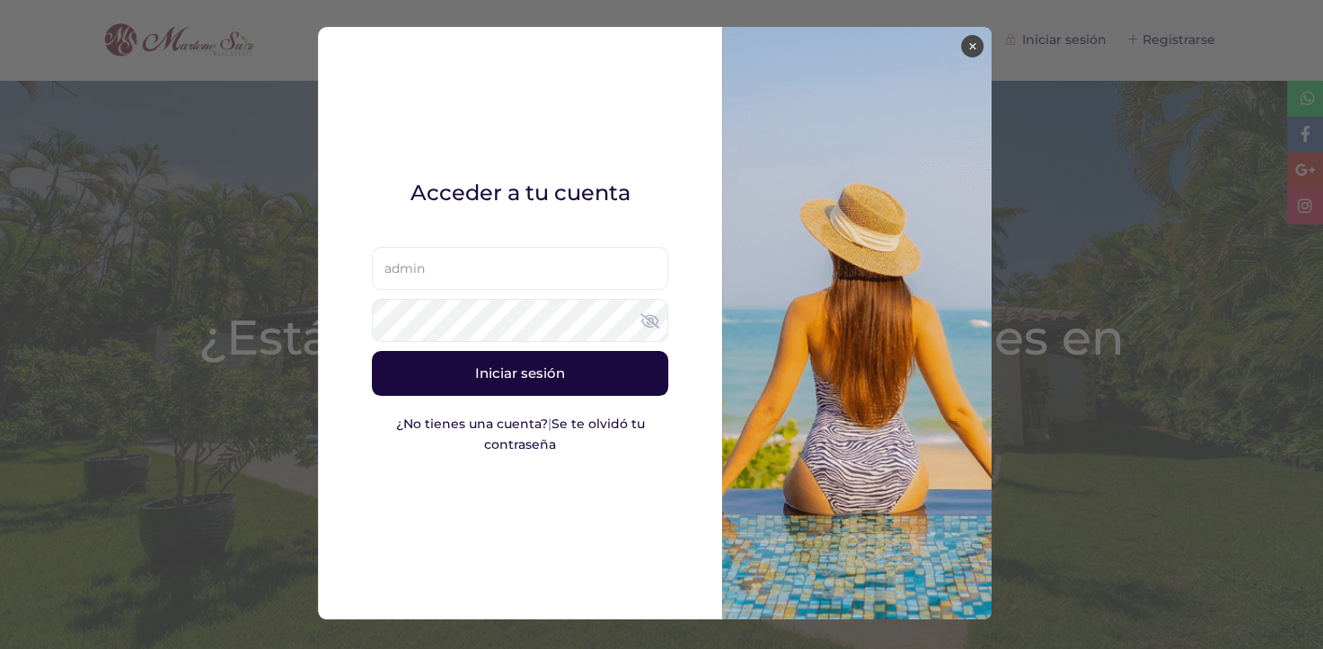
click at [506, 390] on button "Iniciar sesión" at bounding box center [520, 373] width 296 height 45
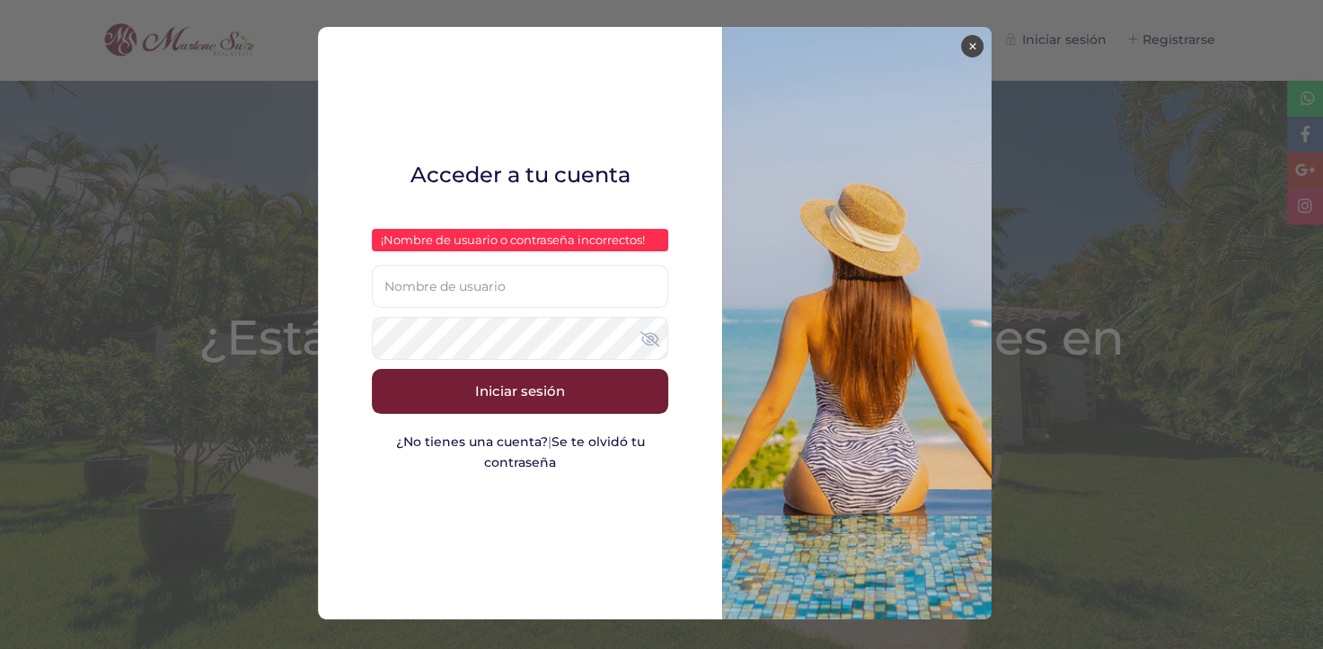
click at [970, 41] on button "×" at bounding box center [972, 46] width 22 height 22
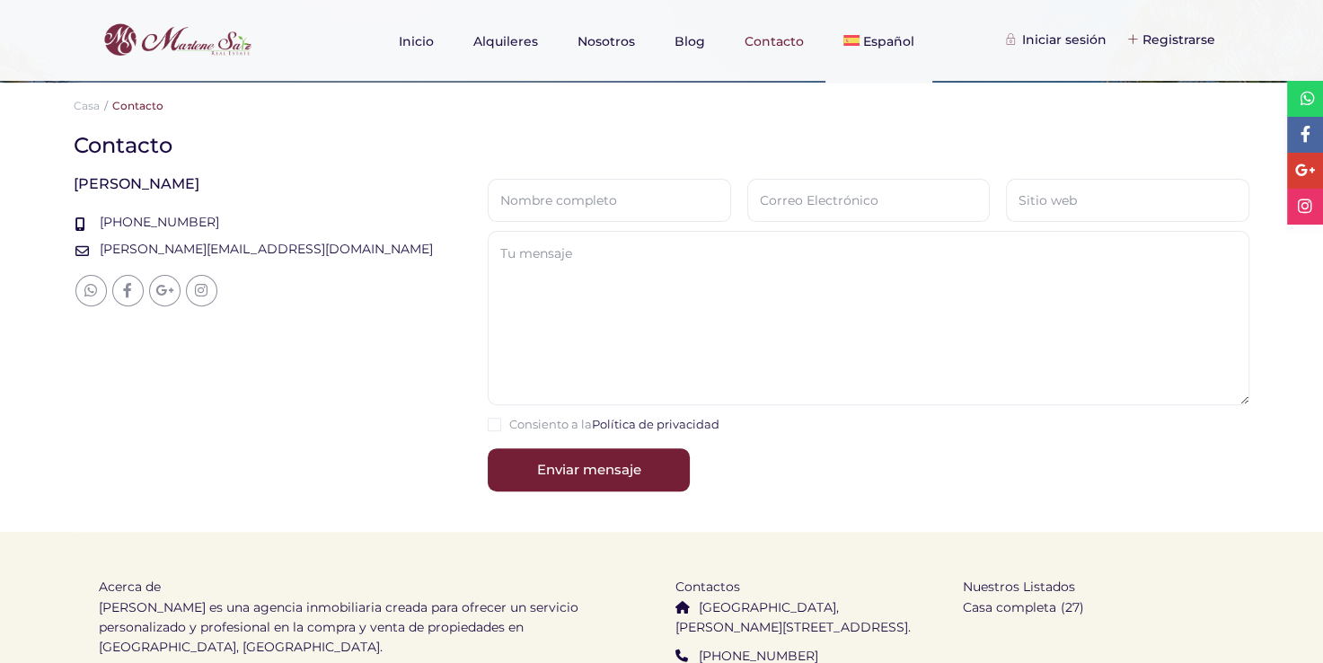
scroll to position [698, 0]
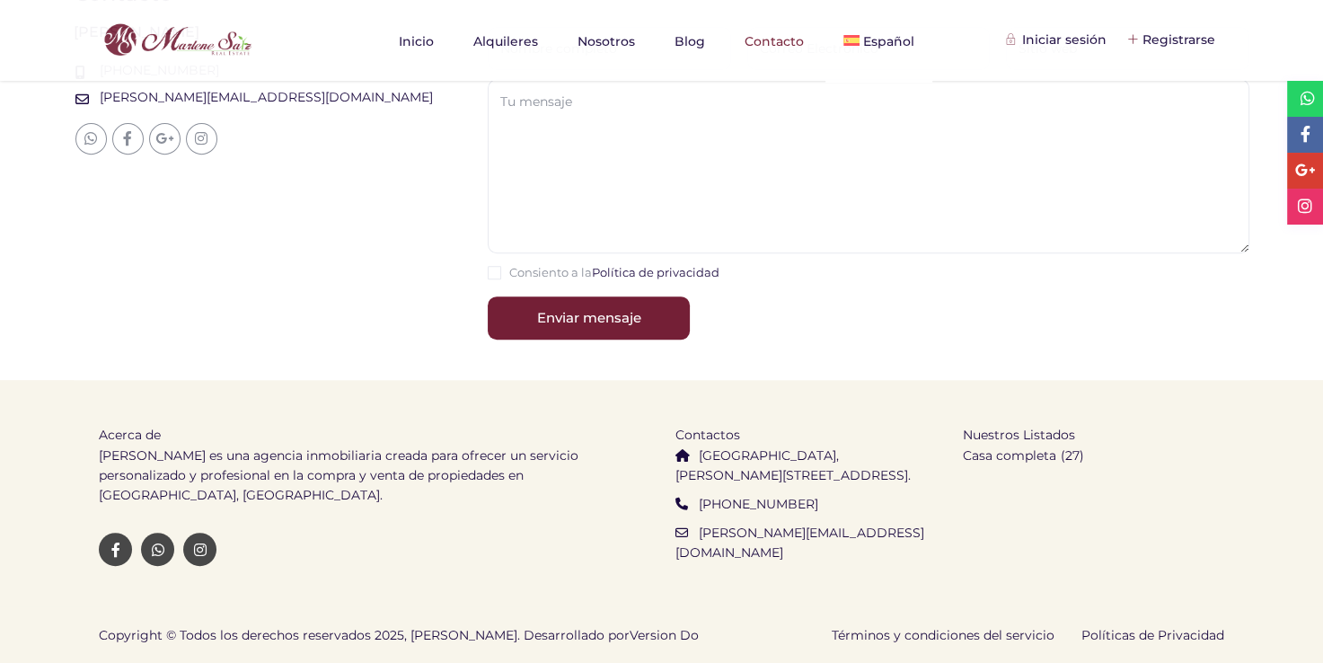
click at [630, 630] on link "Version Do" at bounding box center [664, 635] width 69 height 16
